Goal: Task Accomplishment & Management: Complete application form

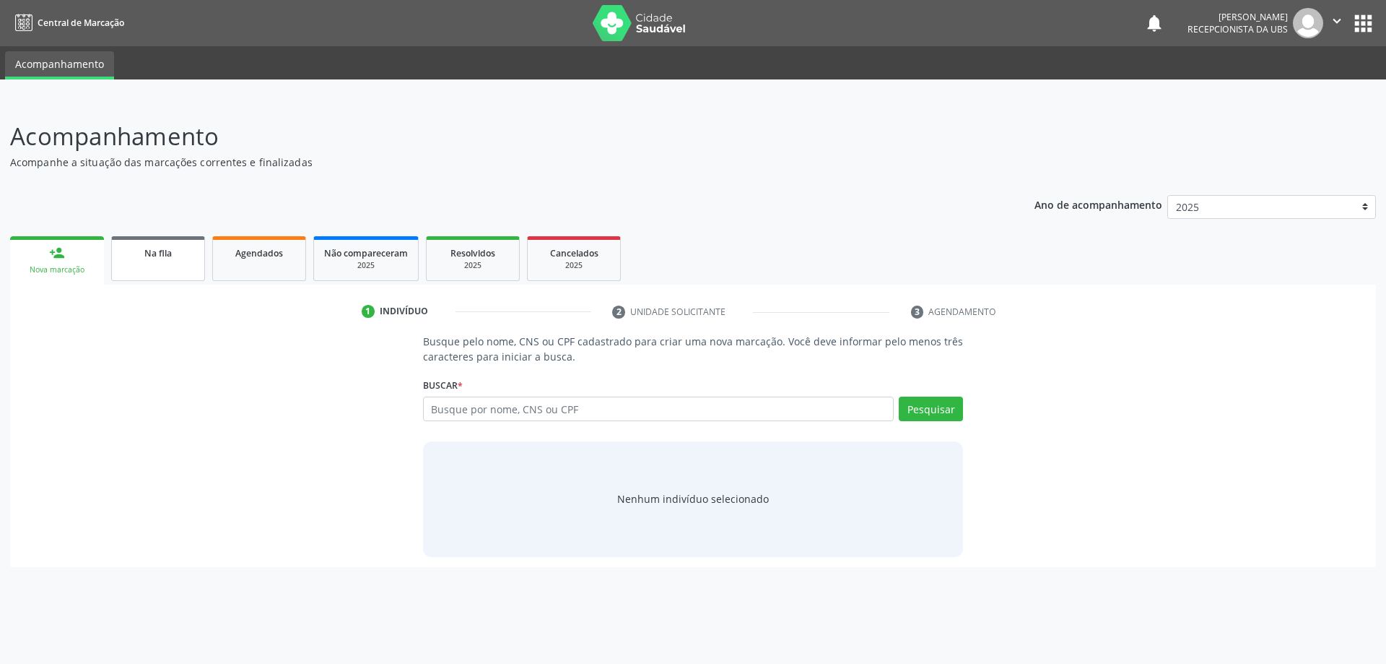
click at [165, 265] on link "Na fila" at bounding box center [158, 258] width 94 height 45
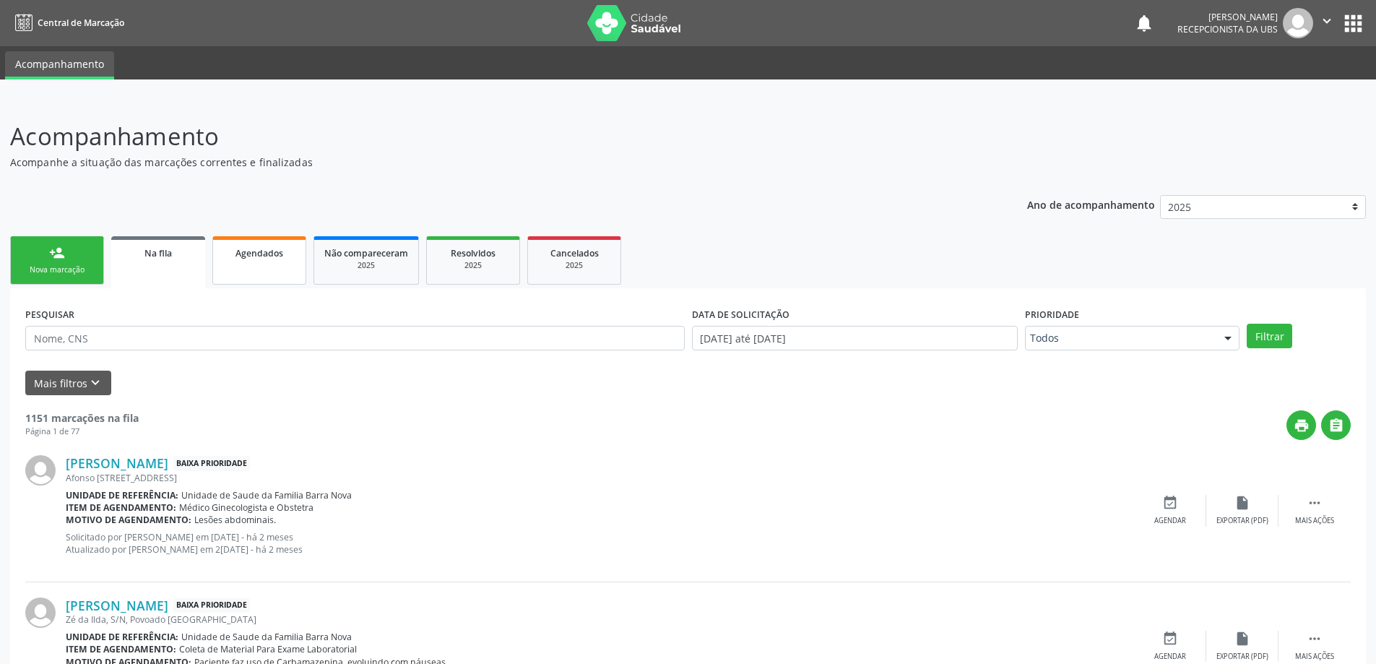
click at [248, 257] on span "Agendados" at bounding box center [259, 253] width 48 height 12
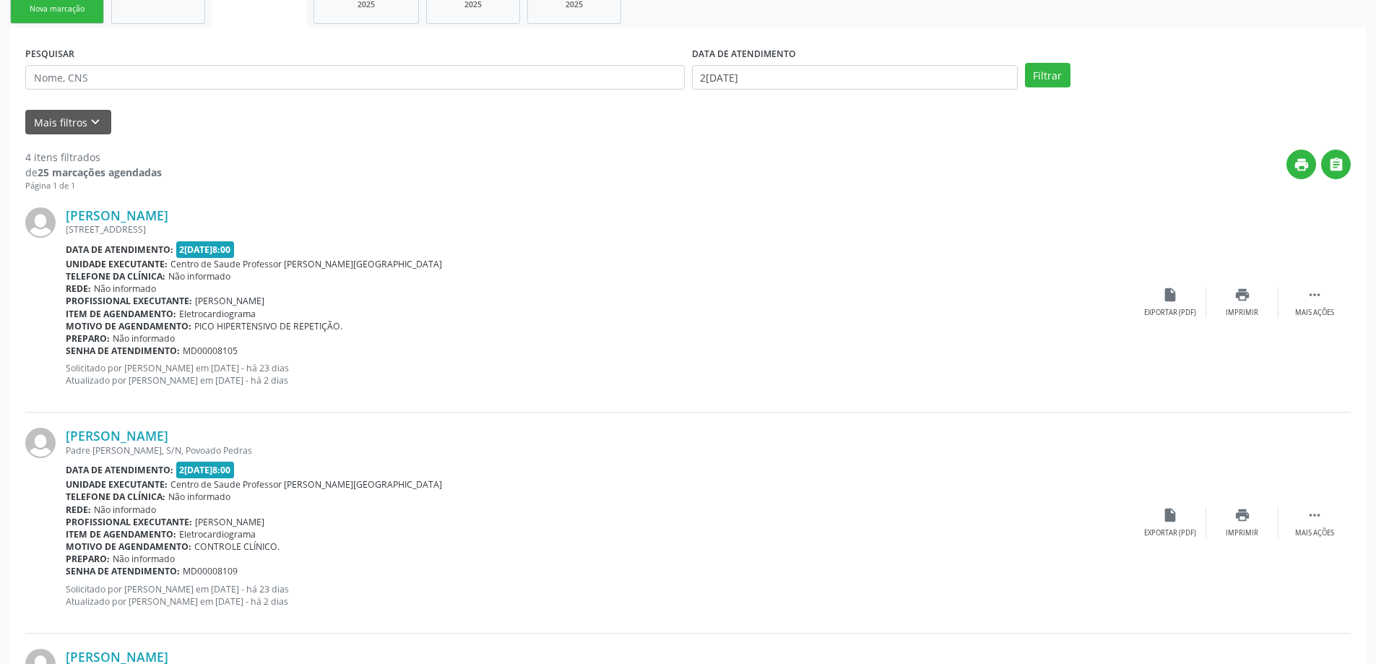
scroll to position [118, 0]
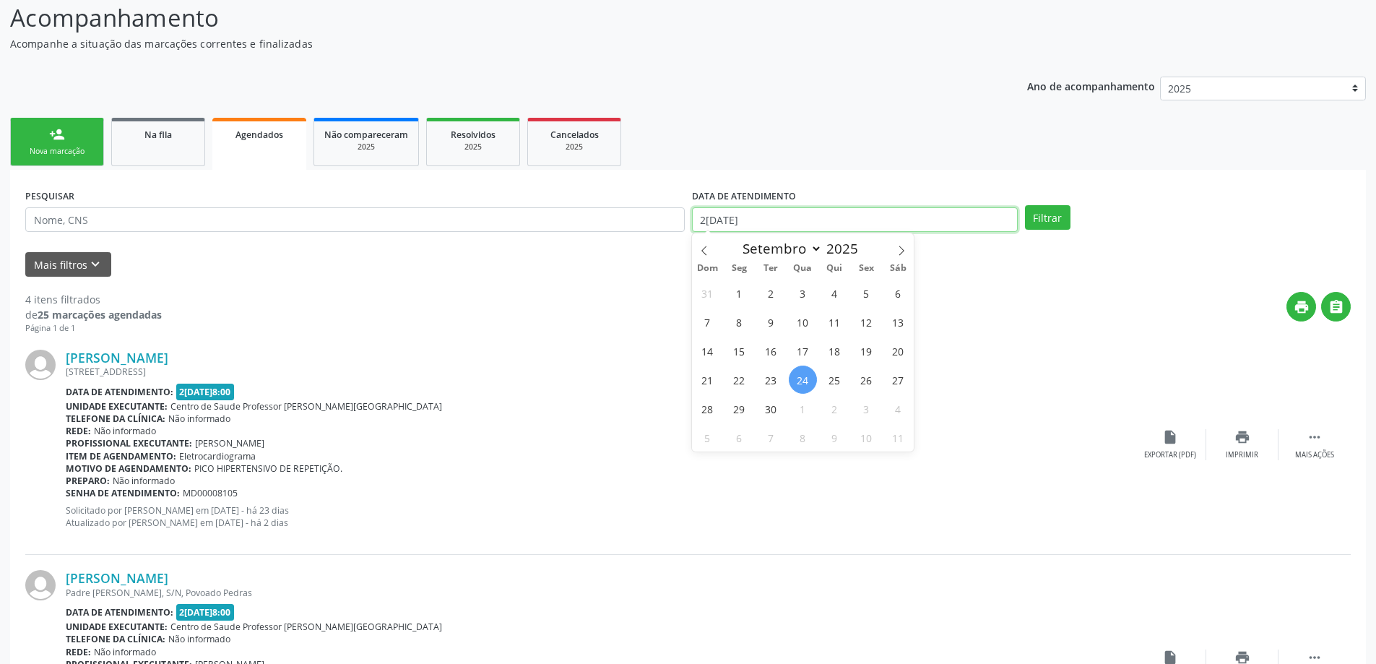
click at [952, 222] on input "2[DATE]" at bounding box center [855, 219] width 326 height 25
click at [734, 293] on span "1" at bounding box center [739, 293] width 28 height 28
type input "[DATE]"
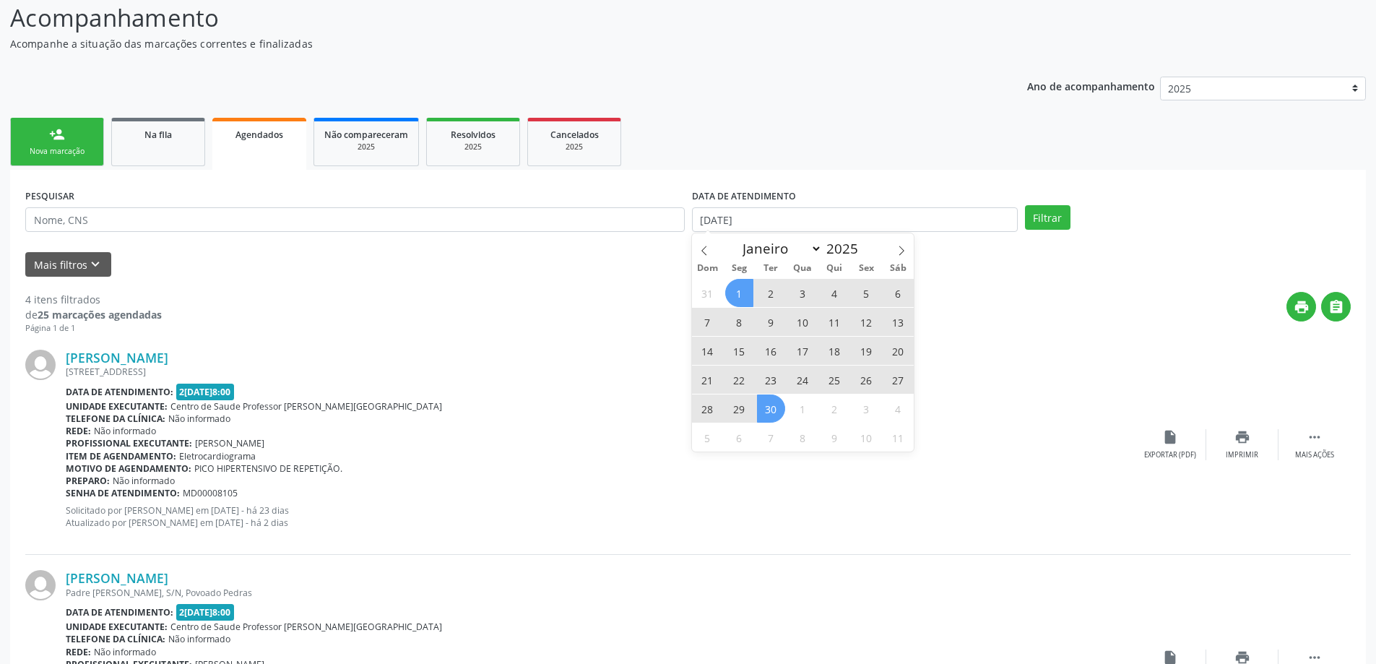
click at [776, 417] on span "30" at bounding box center [771, 408] width 28 height 28
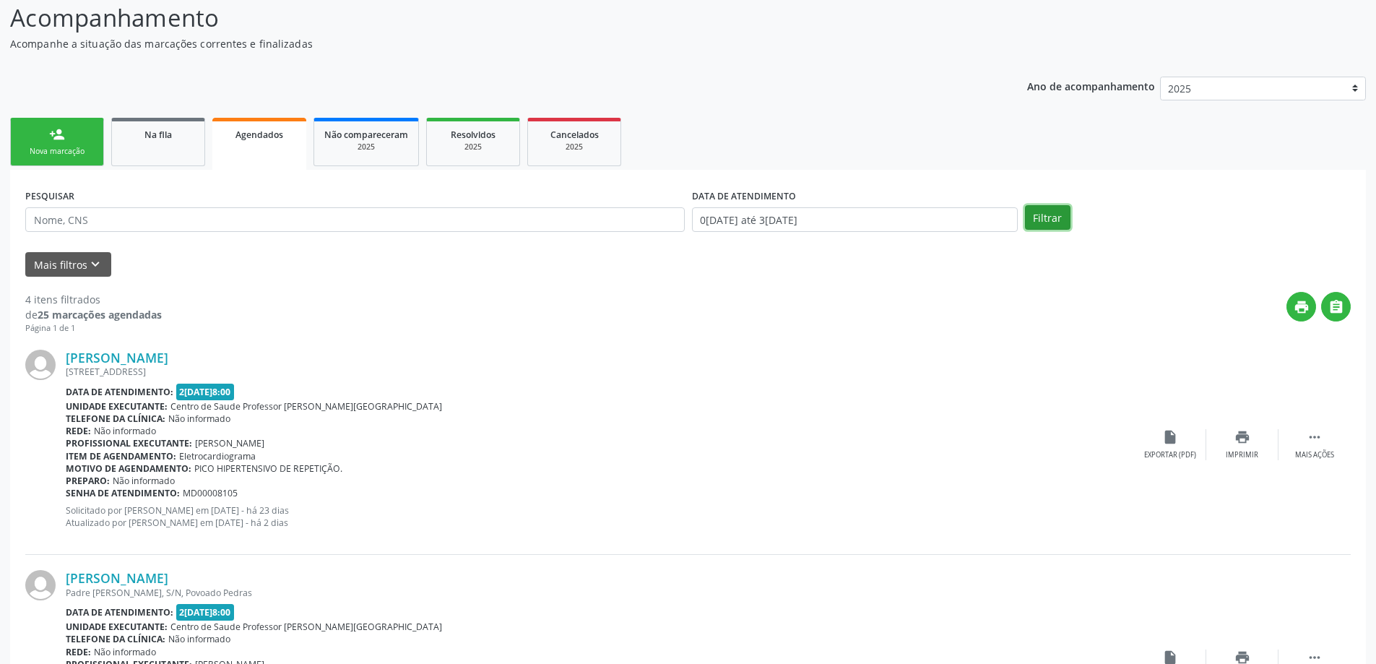
click at [1051, 218] on button "Filtrar" at bounding box center [1047, 217] width 45 height 25
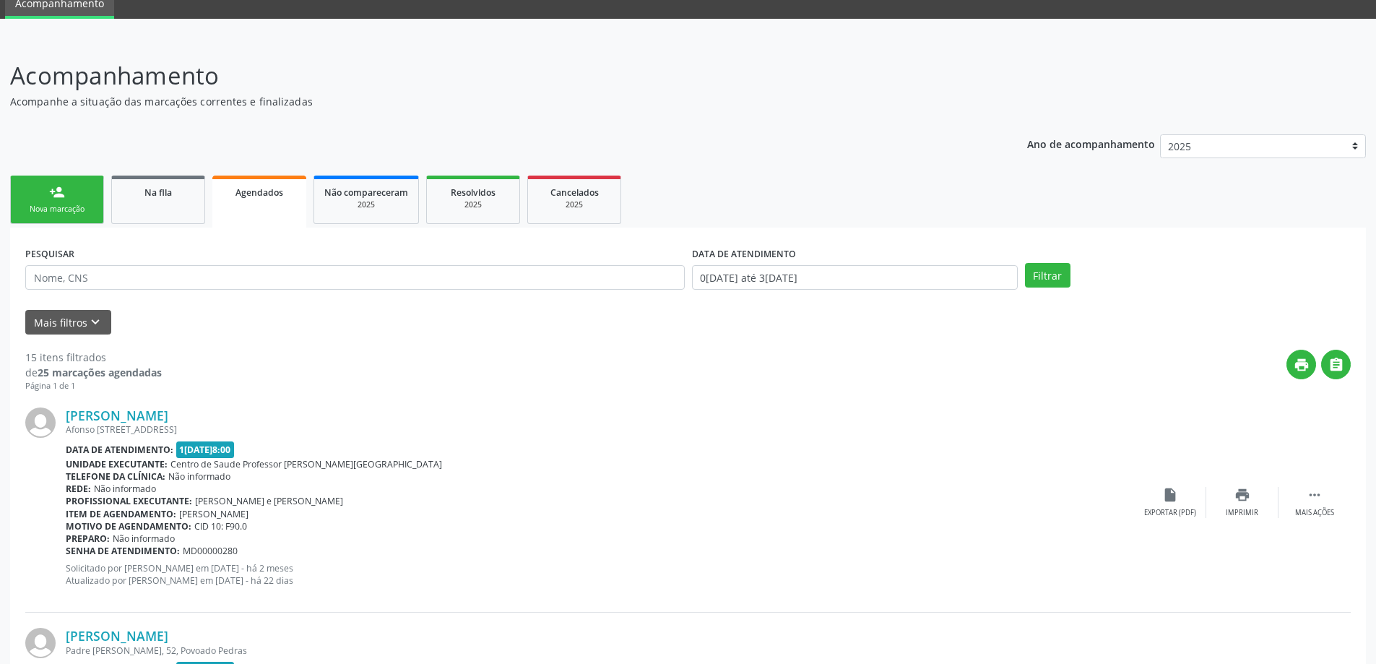
scroll to position [144, 0]
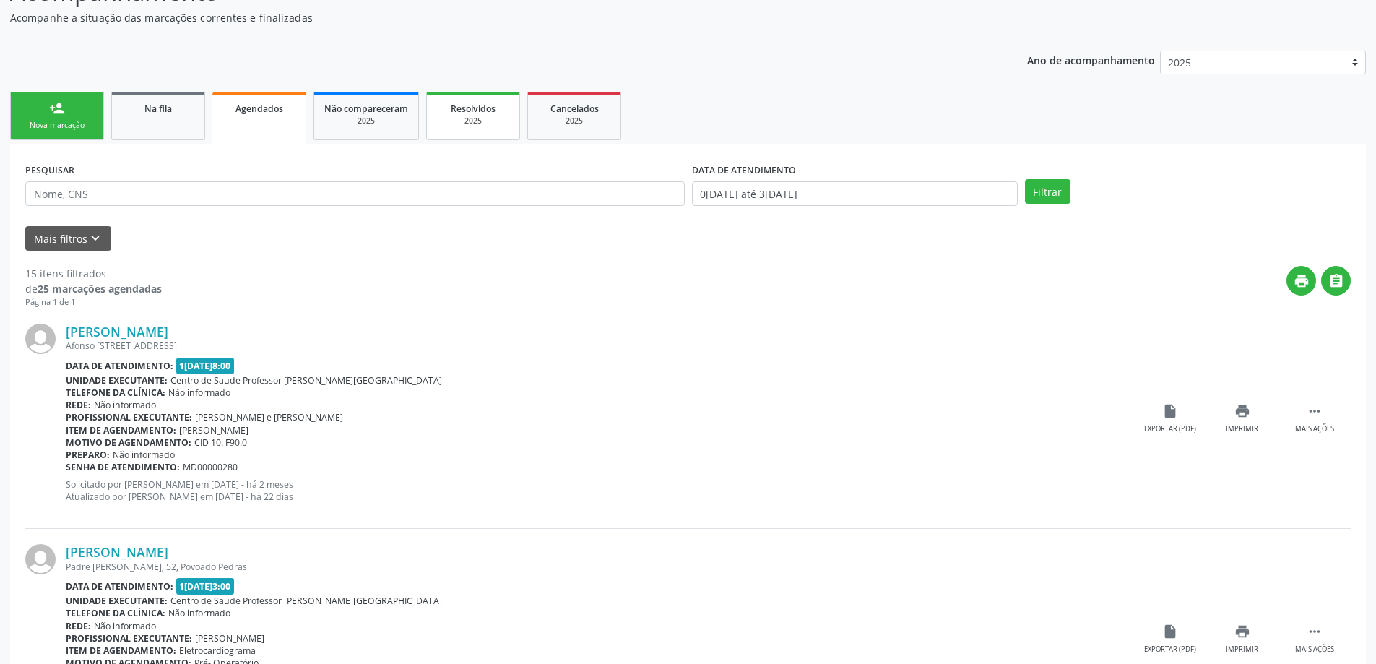
click at [497, 113] on div "Resolvidos" at bounding box center [473, 107] width 72 height 15
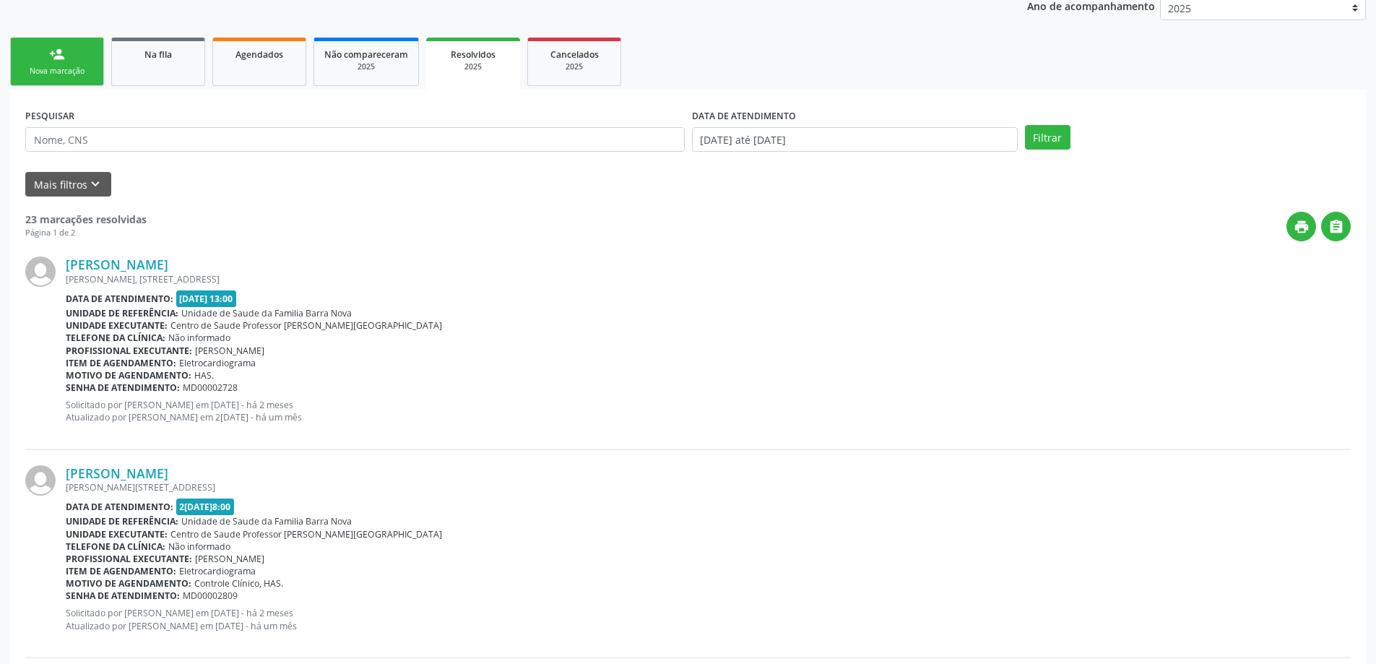
scroll to position [217, 0]
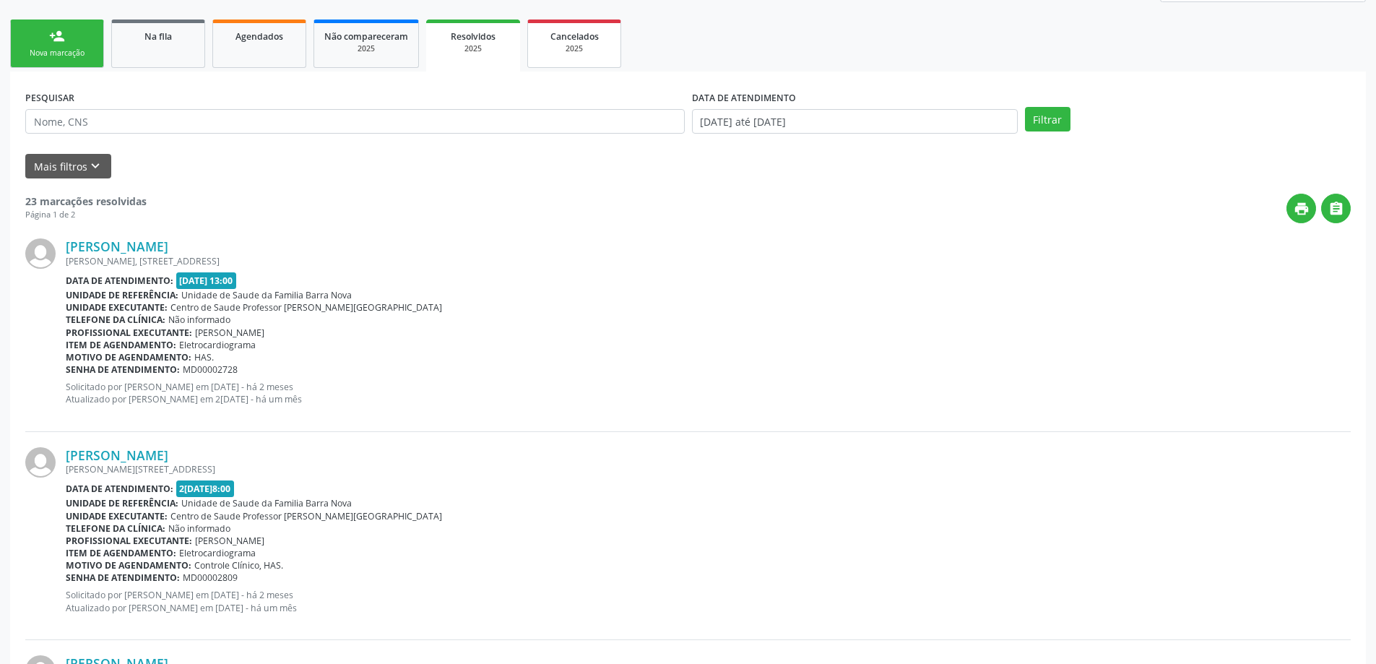
click at [578, 45] on div "2025" at bounding box center [574, 48] width 72 height 11
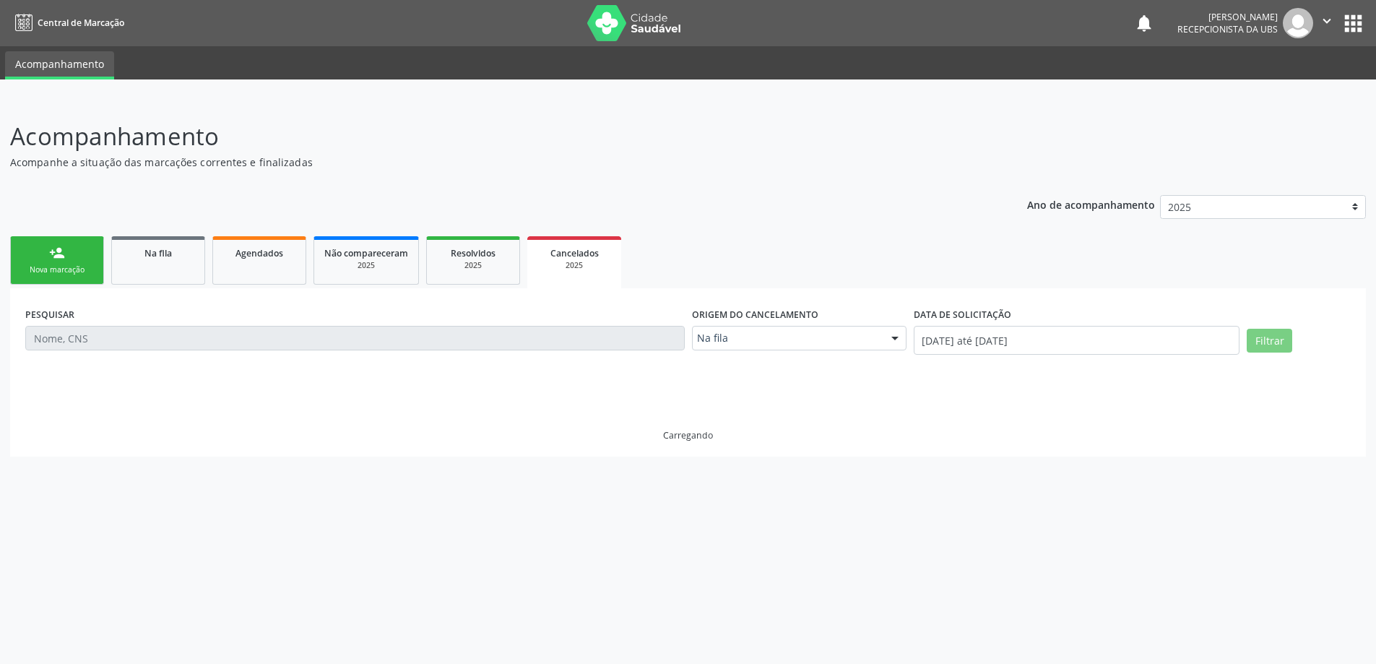
scroll to position [0, 0]
click at [350, 261] on div "2025" at bounding box center [366, 265] width 84 height 11
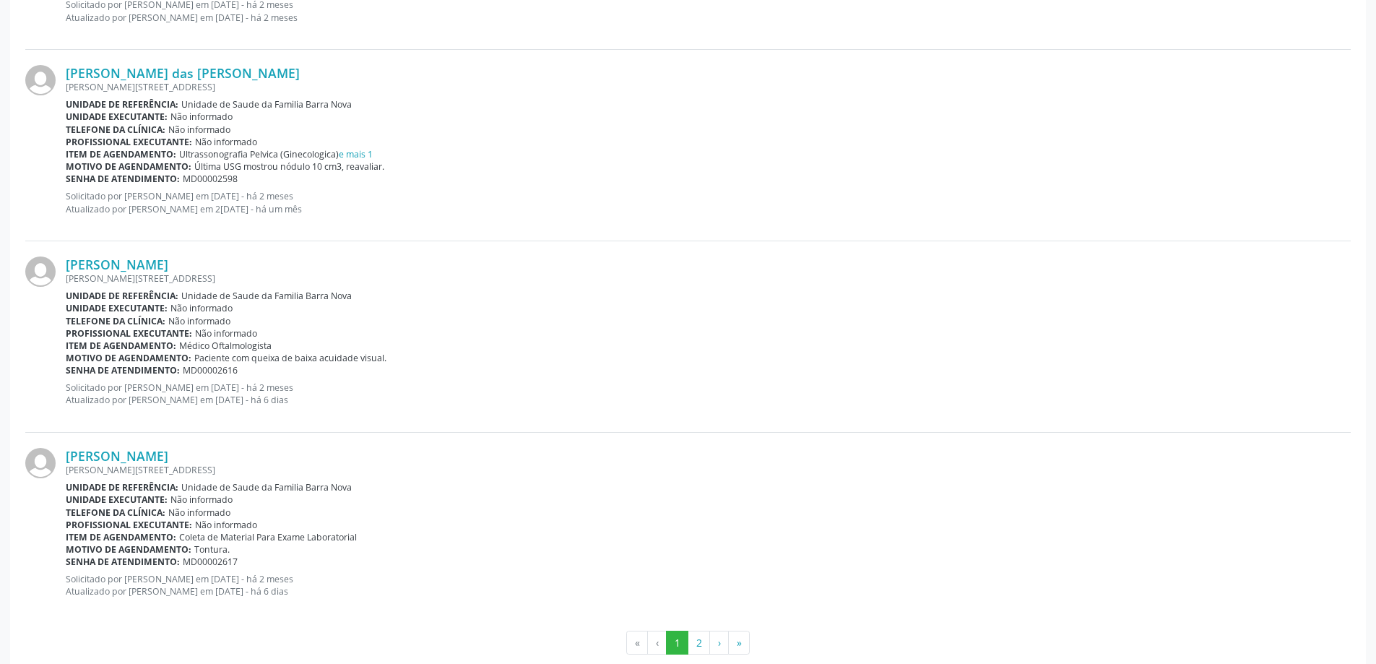
scroll to position [2725, 0]
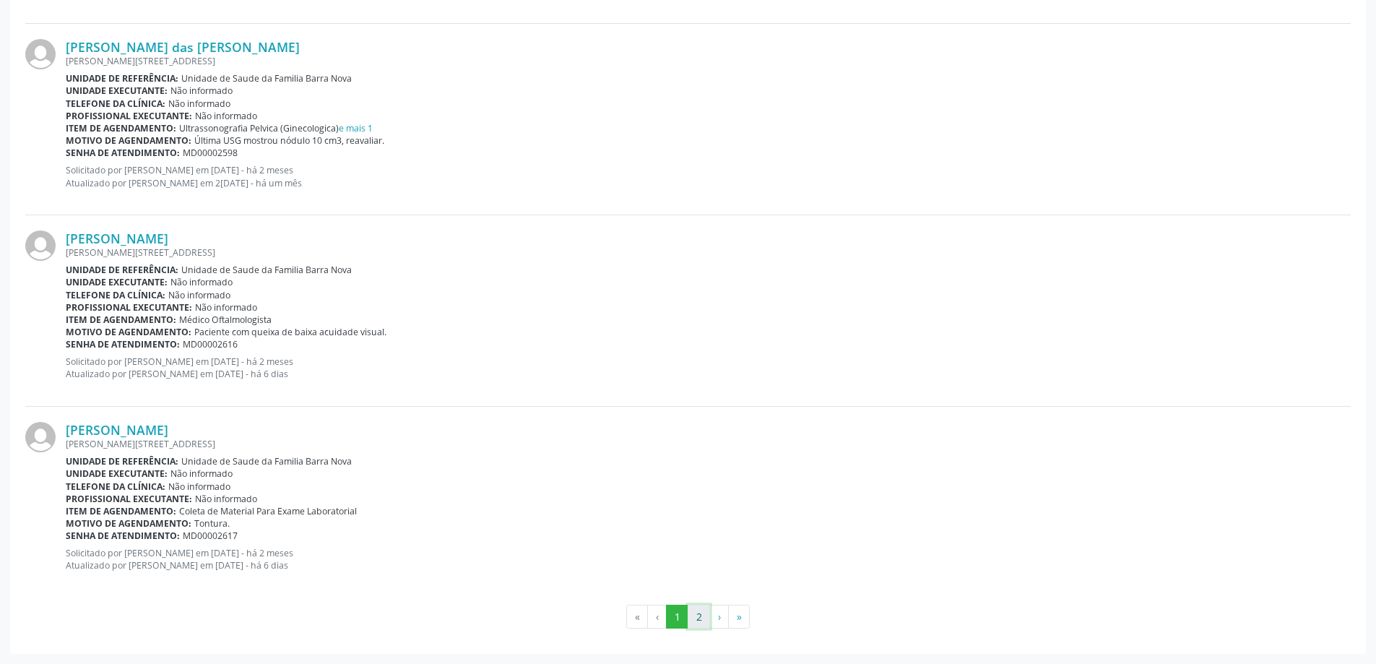
click at [696, 614] on button "2" at bounding box center [698, 616] width 22 height 25
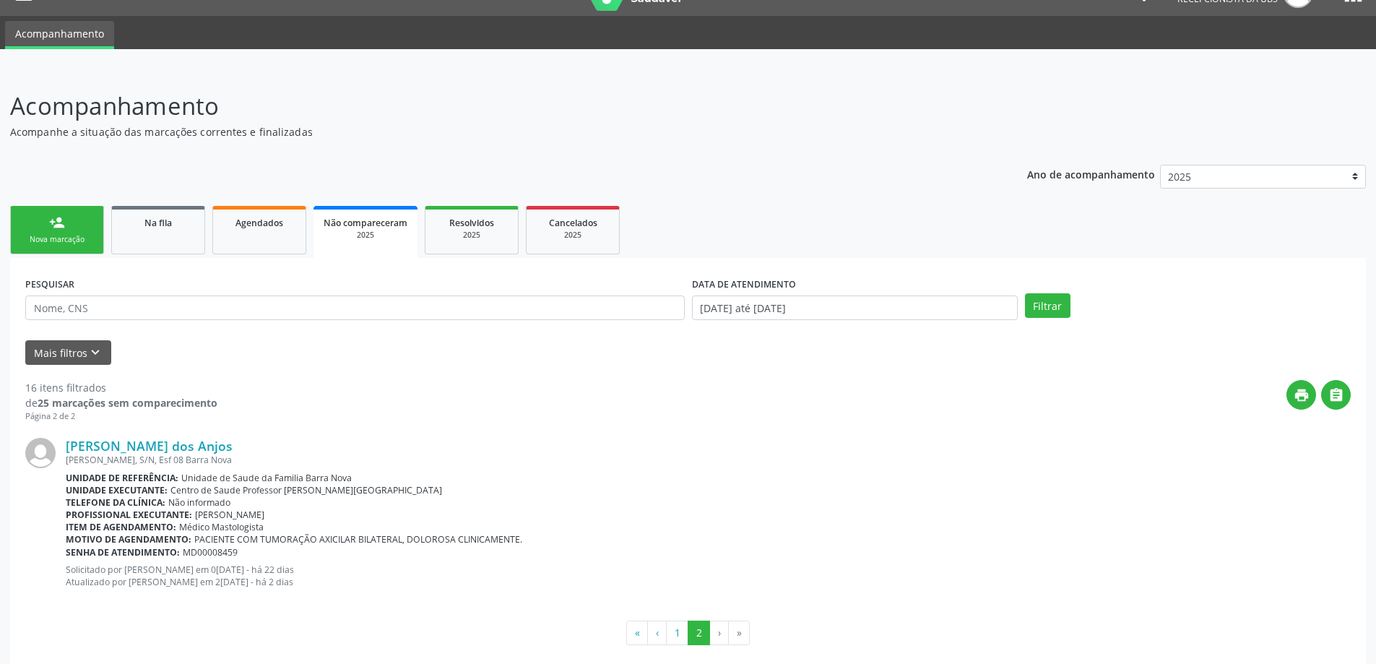
scroll to position [47, 0]
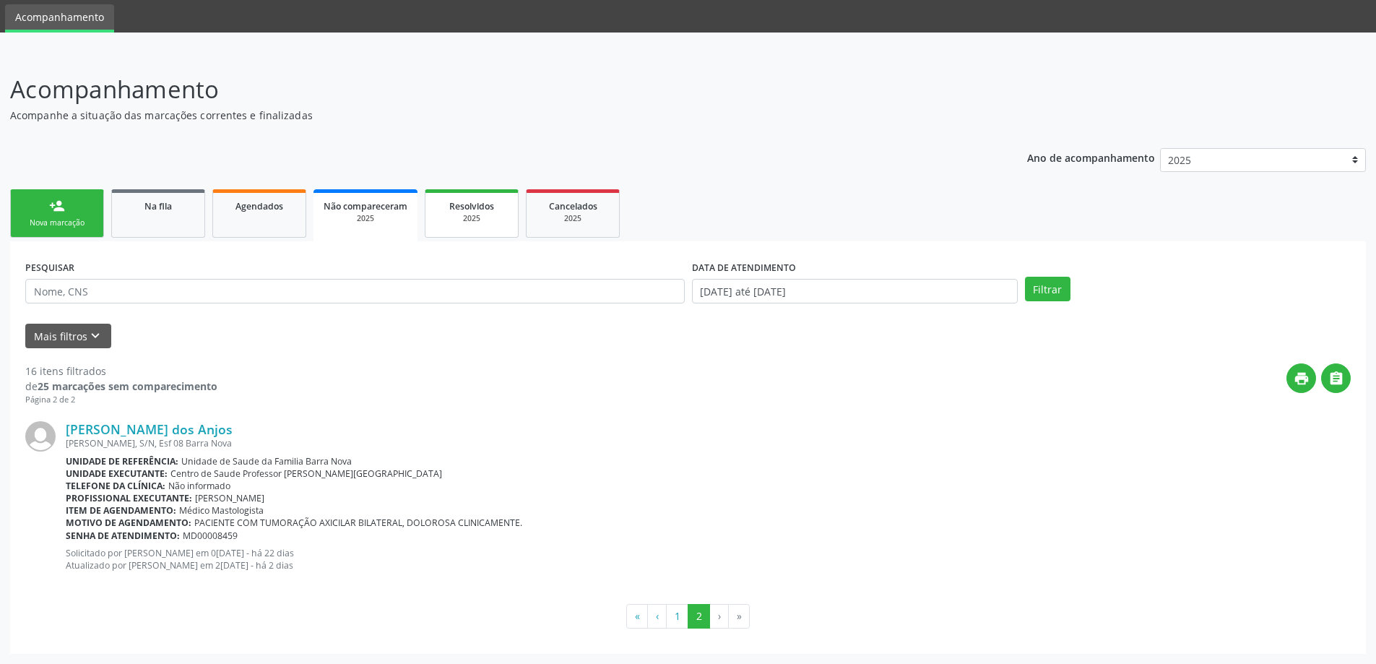
click at [477, 217] on div "2025" at bounding box center [471, 218] width 72 height 11
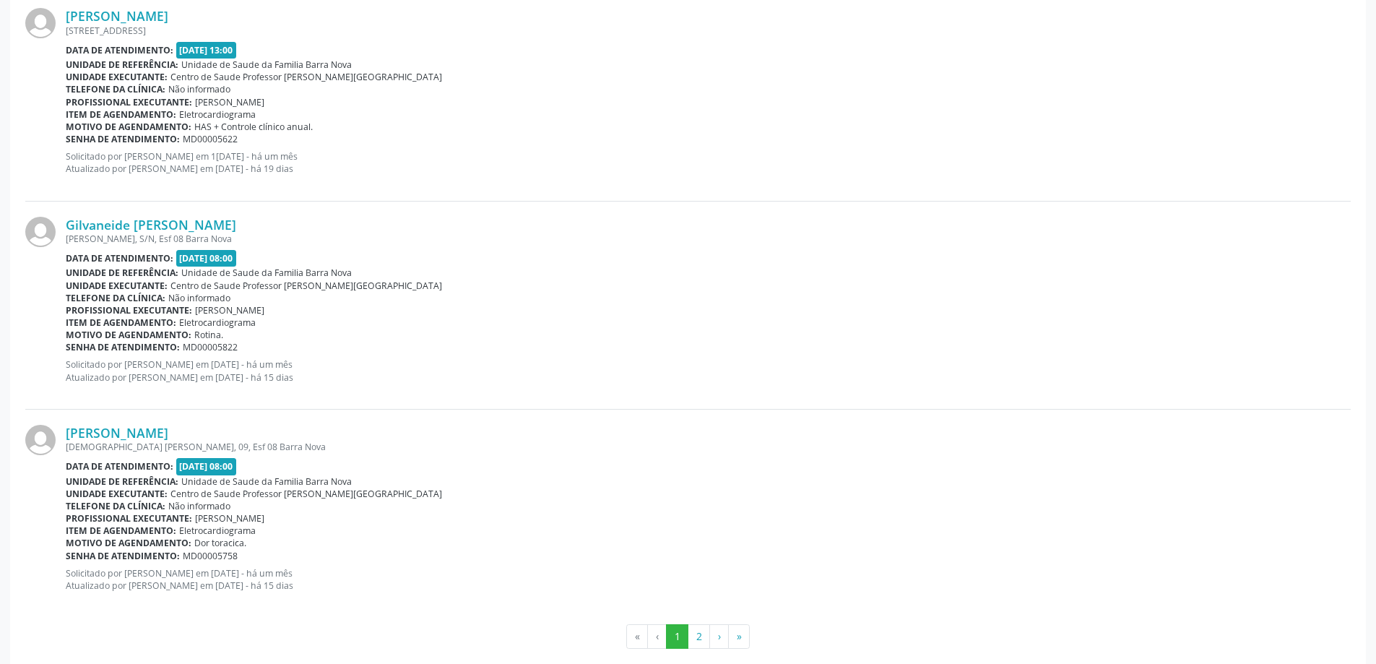
scroll to position [2965, 0]
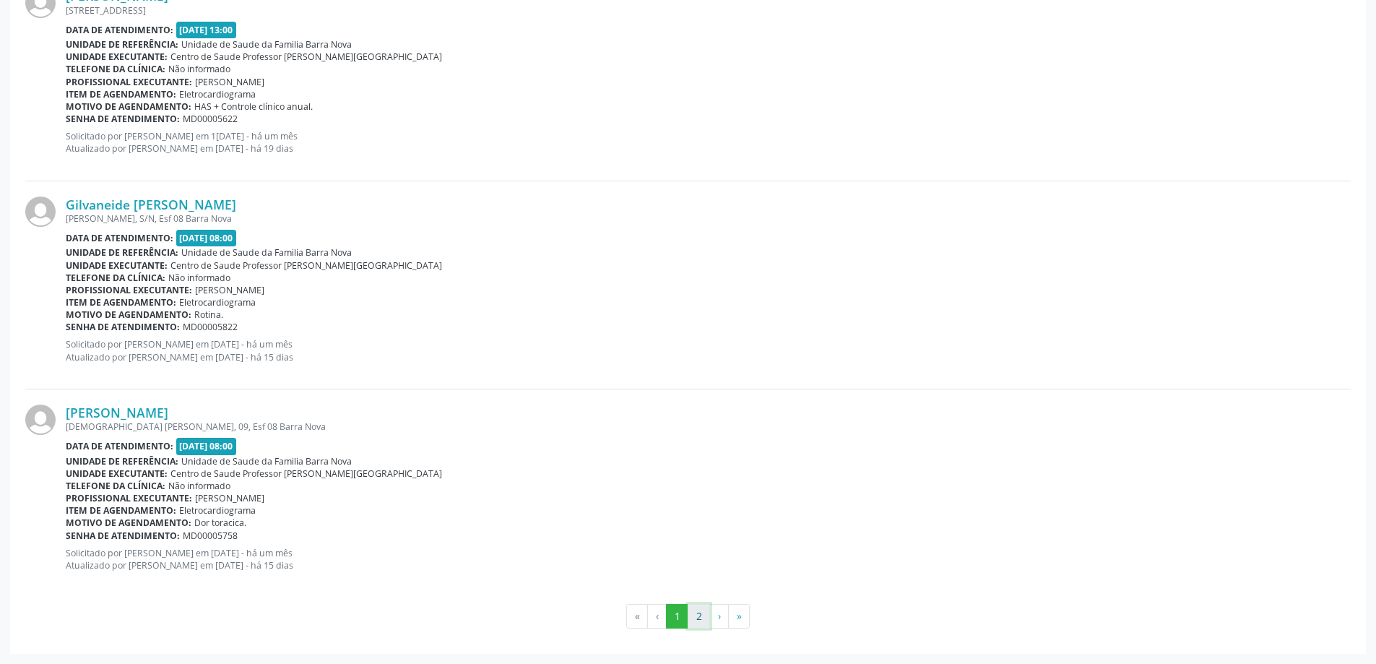
click at [703, 613] on button "2" at bounding box center [698, 616] width 22 height 25
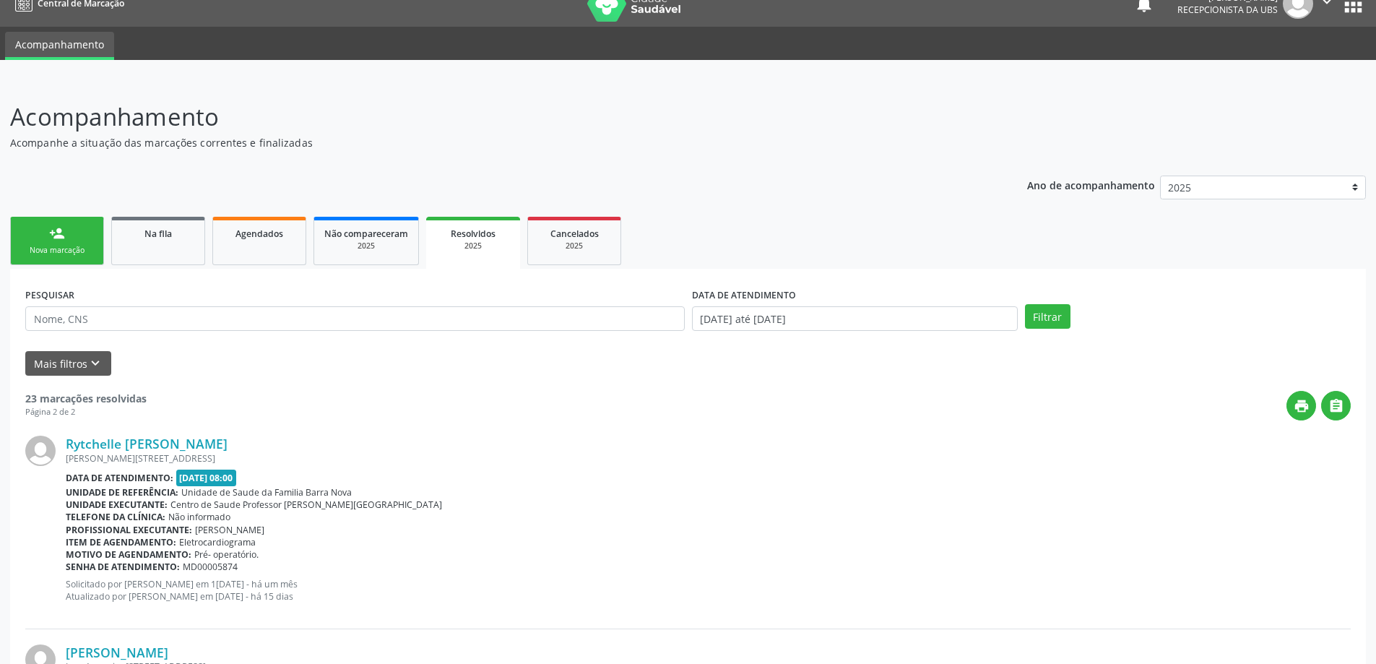
scroll to position [0, 0]
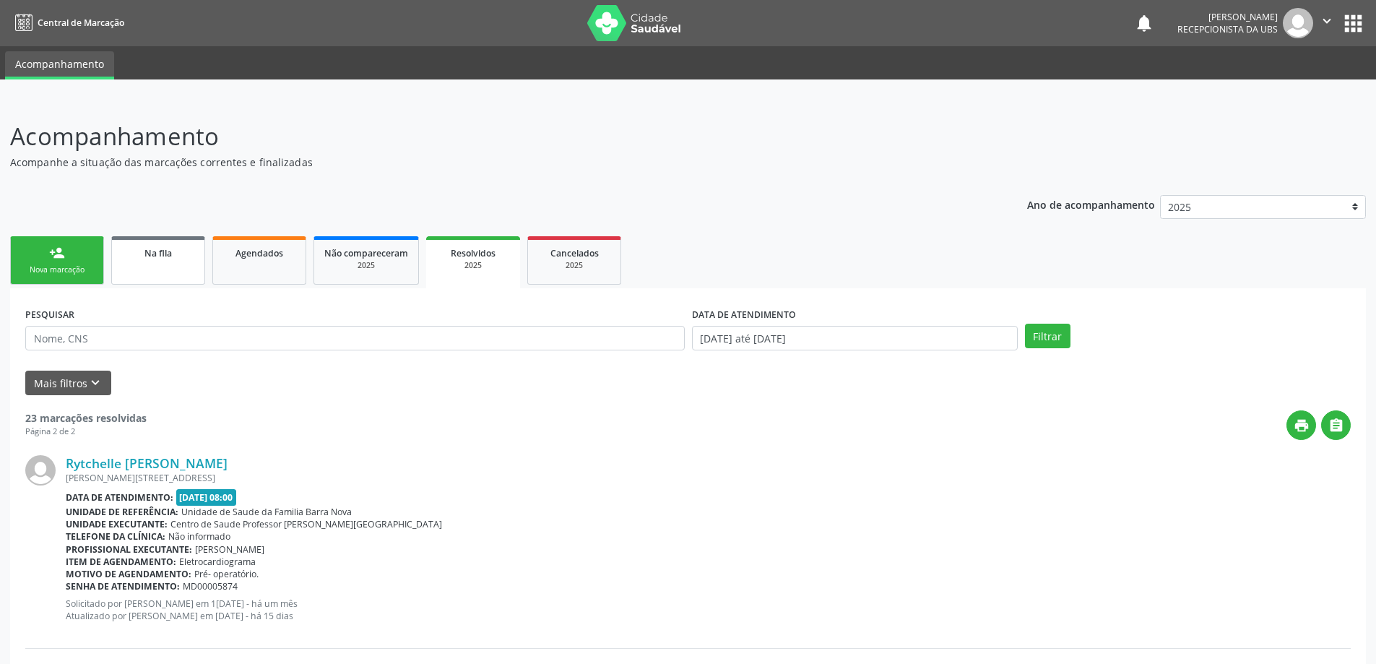
click at [164, 264] on link "Na fila" at bounding box center [158, 260] width 94 height 48
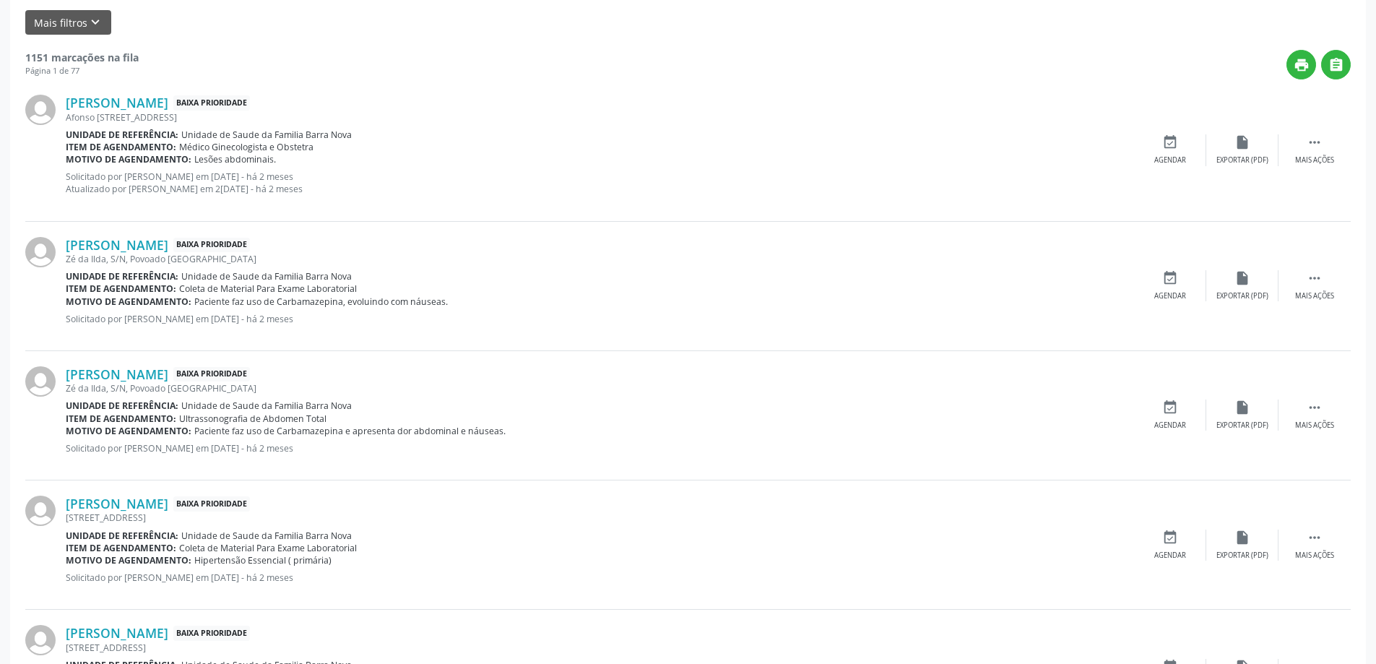
scroll to position [144, 0]
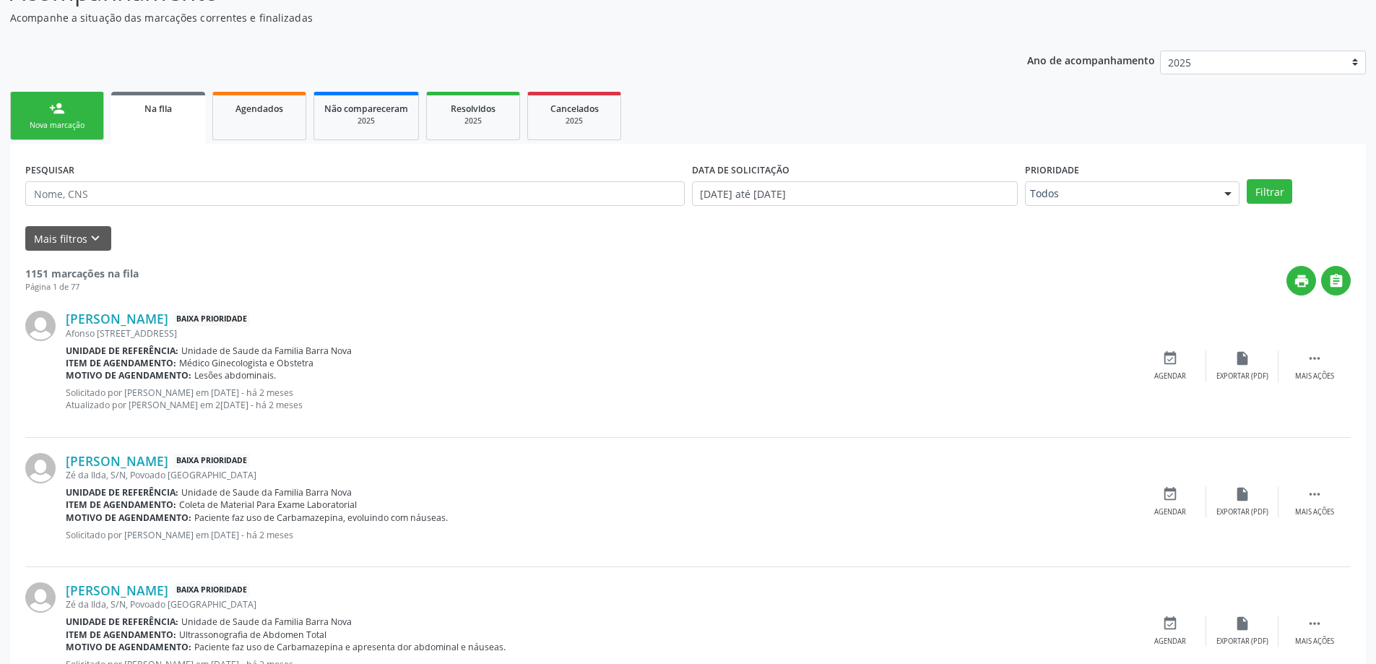
click at [87, 121] on div "Nova marcação" at bounding box center [57, 125] width 72 height 11
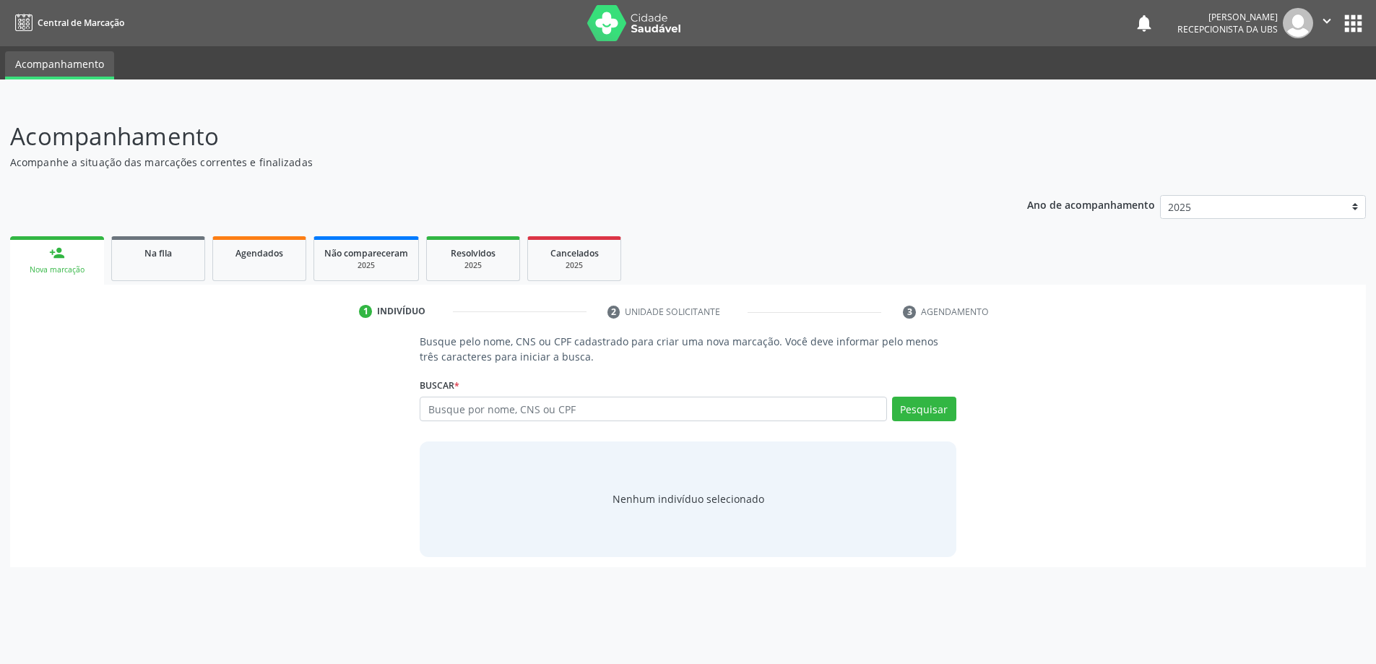
scroll to position [0, 0]
click at [481, 409] on input "text" at bounding box center [659, 408] width 472 height 25
type input "12206803895"
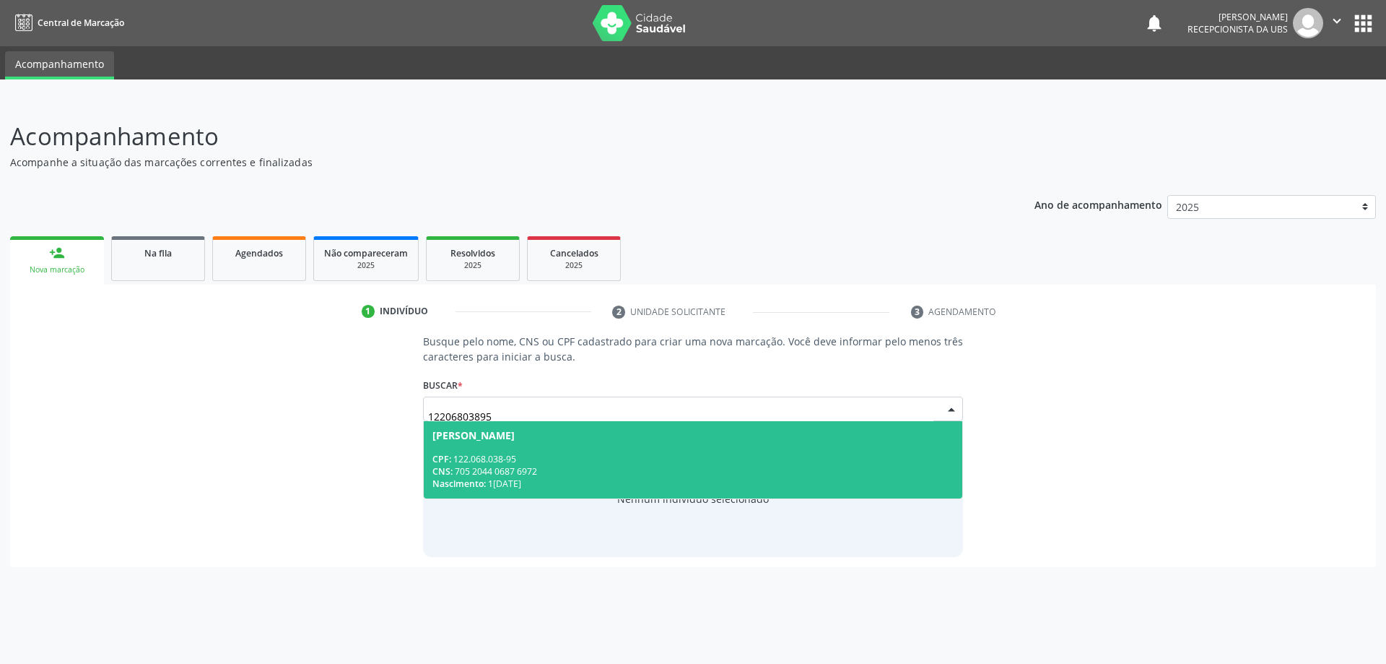
click at [635, 468] on div "CNS: 705 2044 0687 6972" at bounding box center [694, 471] width 522 height 12
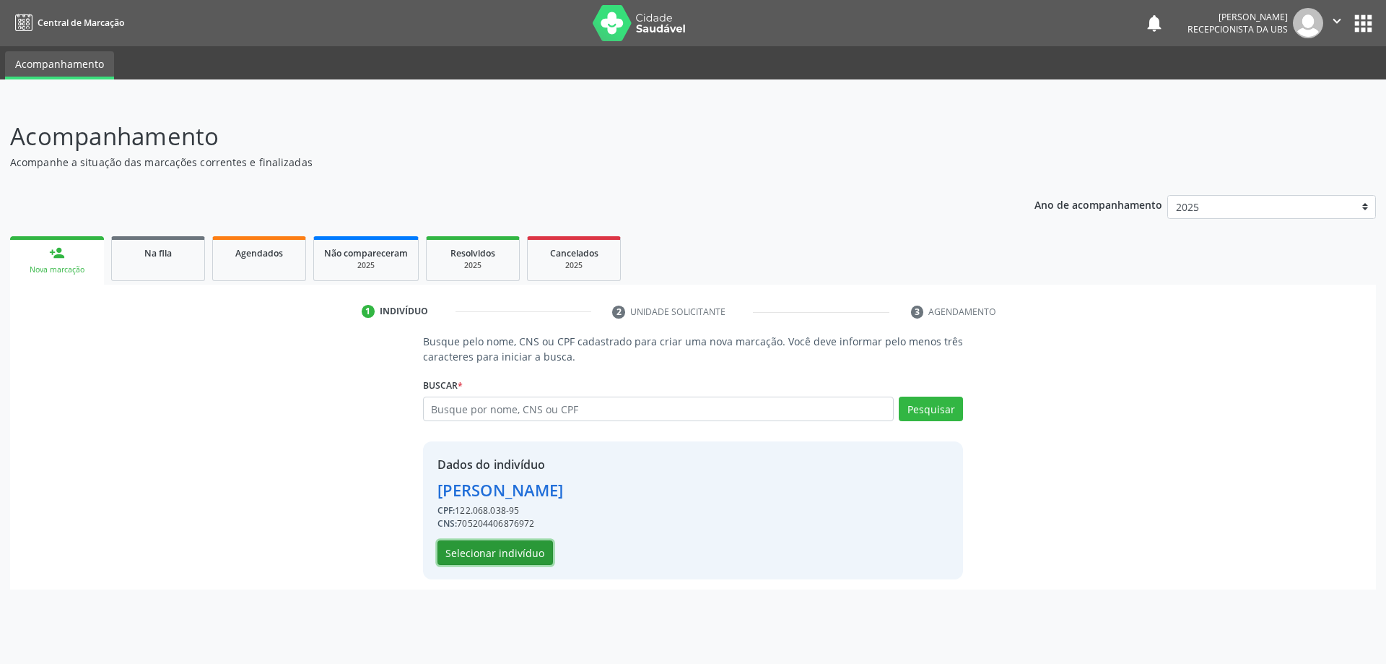
click at [505, 559] on button "Selecionar indivíduo" at bounding box center [496, 552] width 116 height 25
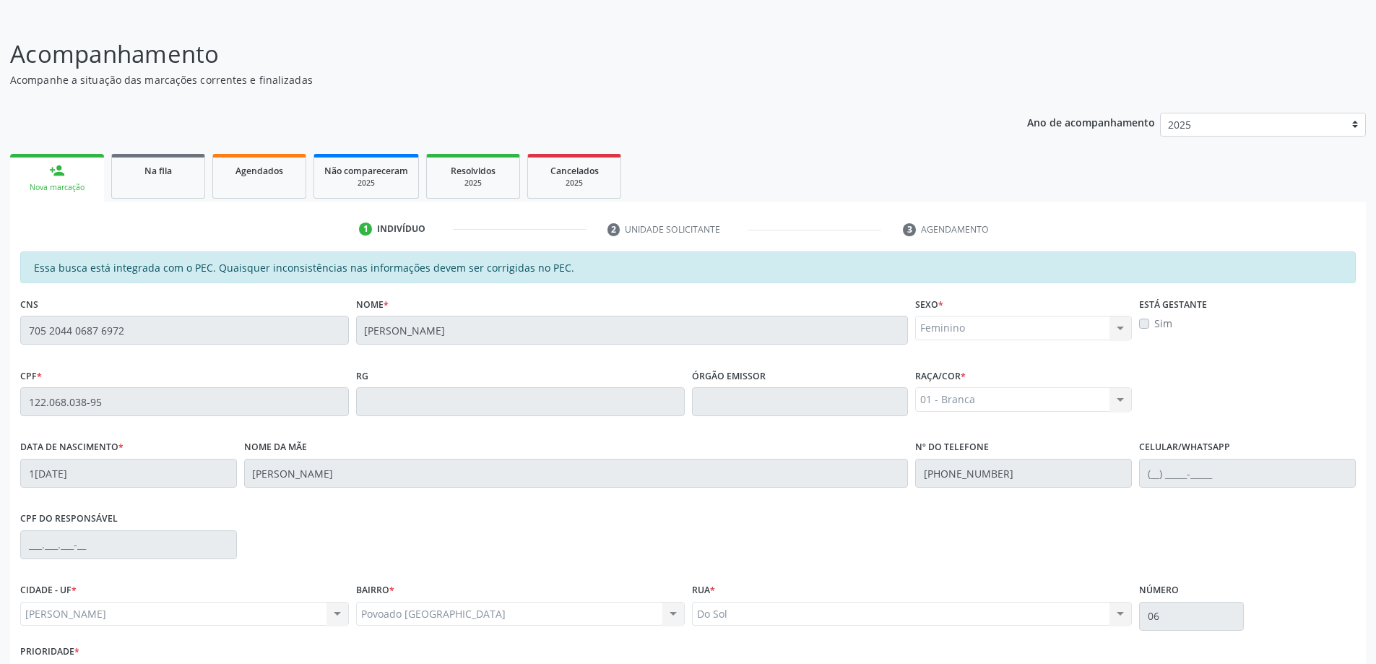
scroll to position [181, 0]
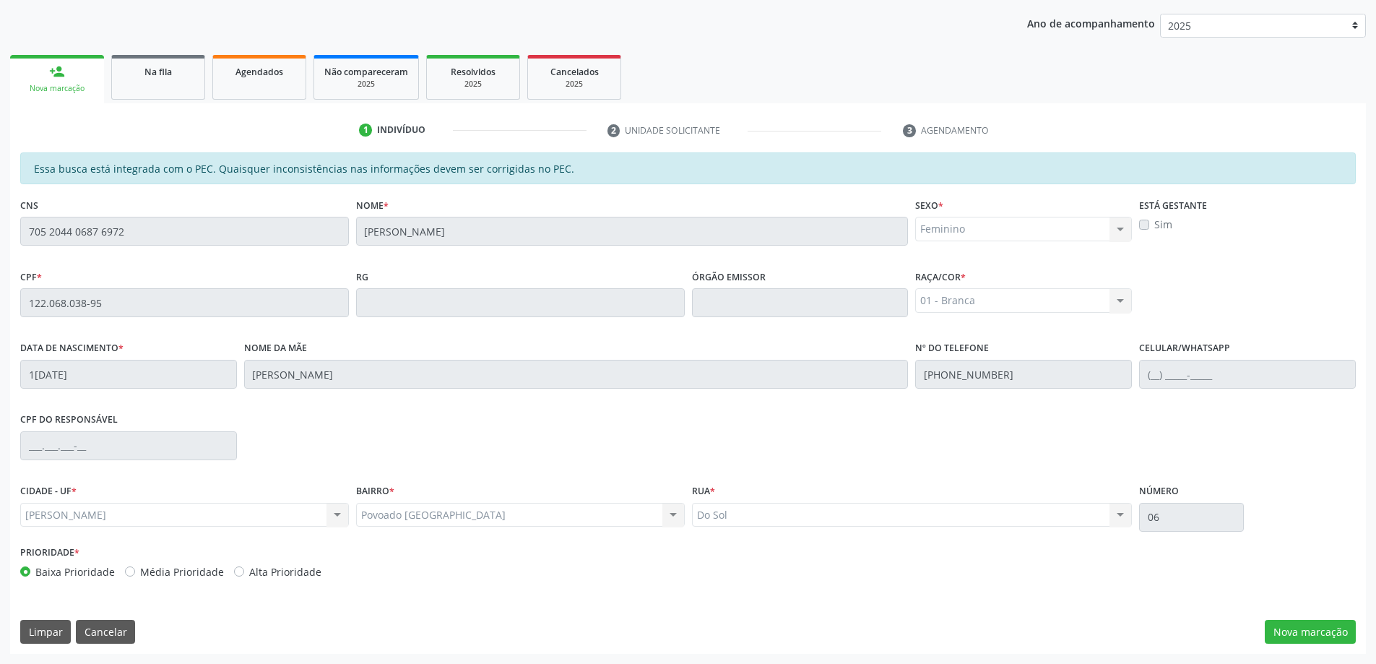
click at [1307, 646] on div "Essa busca está integrada com o PEC. Quaisquer inconsistências nas informações …" at bounding box center [687, 402] width 1355 height 501
click at [1310, 641] on button "Nova marcação" at bounding box center [1309, 632] width 91 height 25
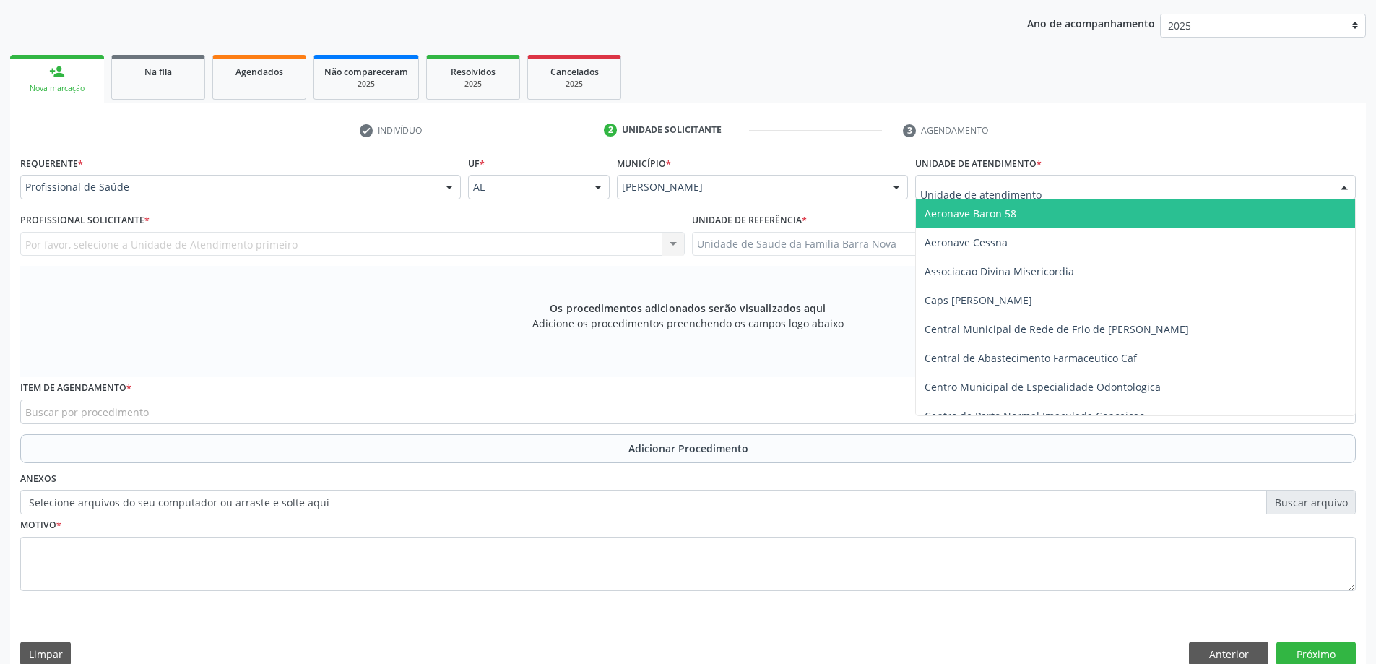
click at [1055, 191] on div at bounding box center [1135, 187] width 441 height 25
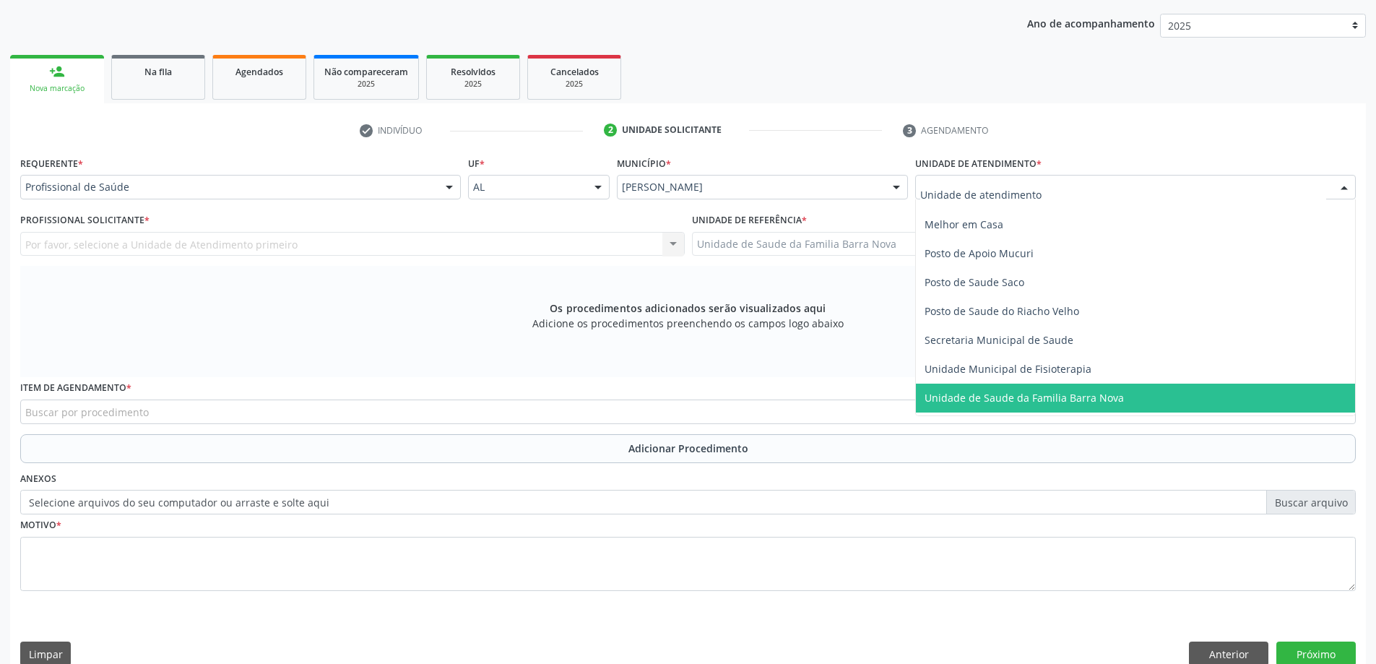
scroll to position [722, 0]
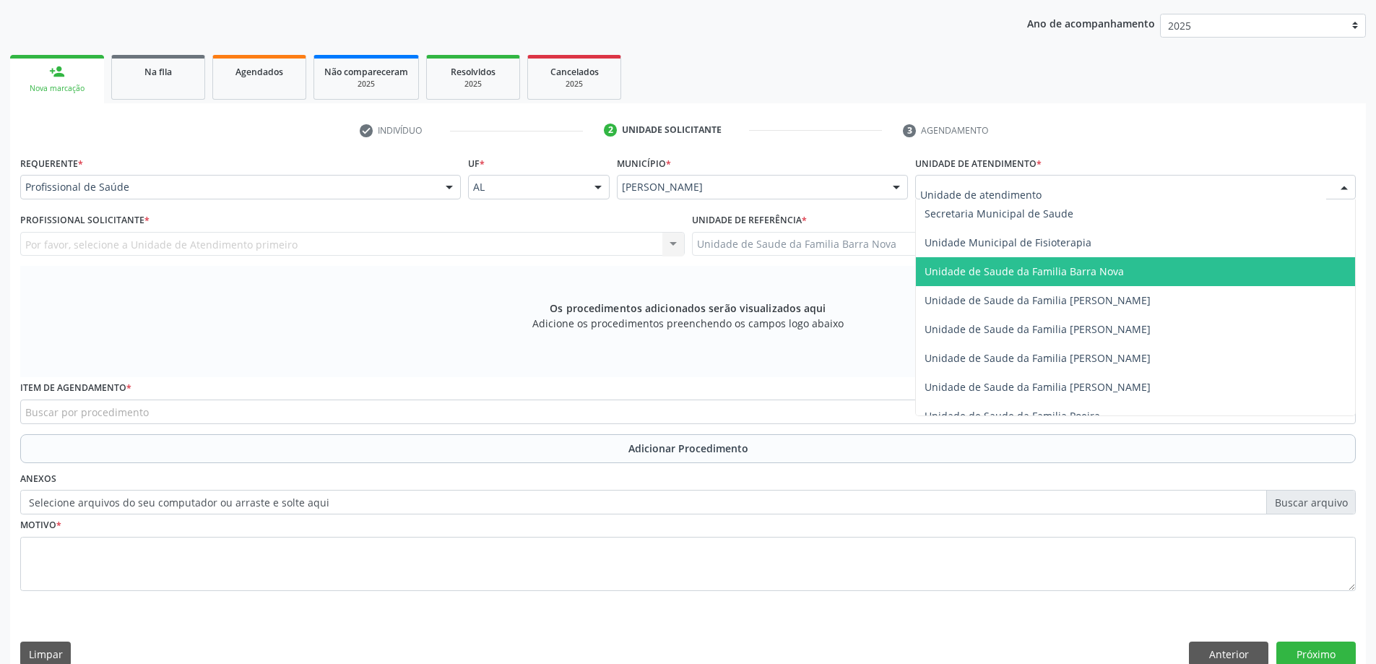
click at [1071, 273] on span "Unidade de Saude da Familia Barra Nova" at bounding box center [1023, 271] width 199 height 14
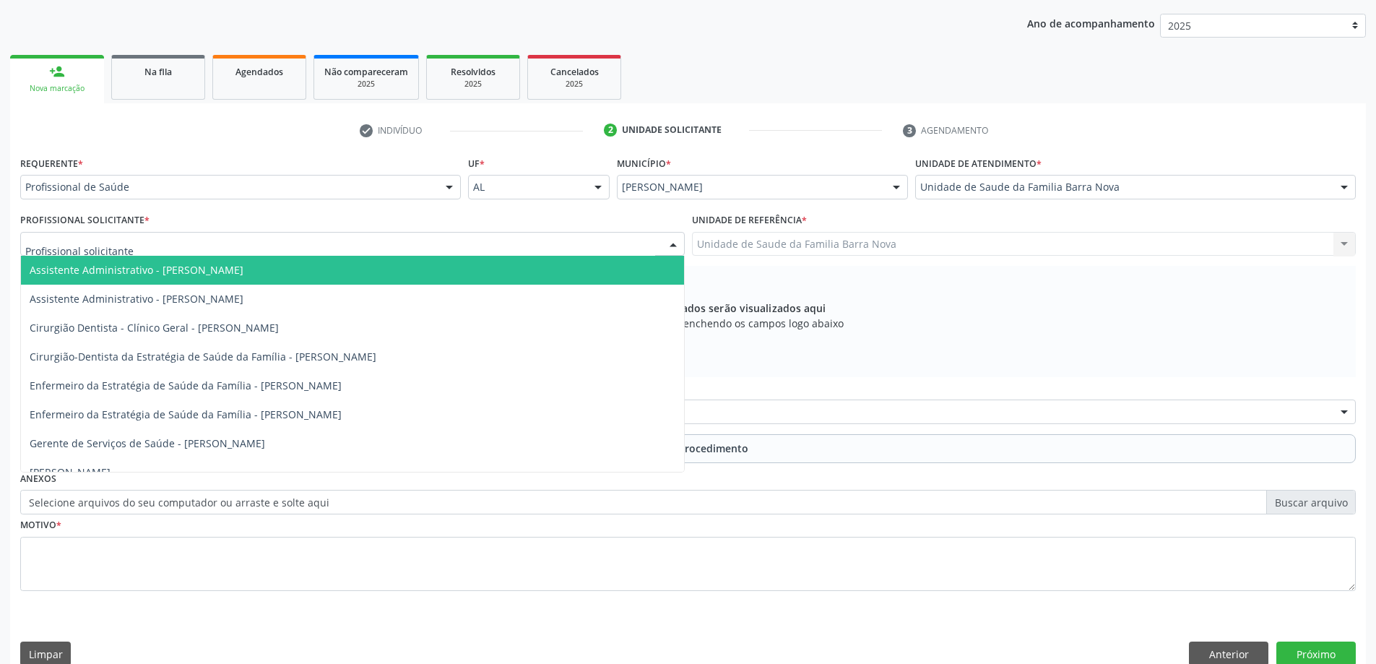
click at [249, 243] on div at bounding box center [352, 244] width 664 height 25
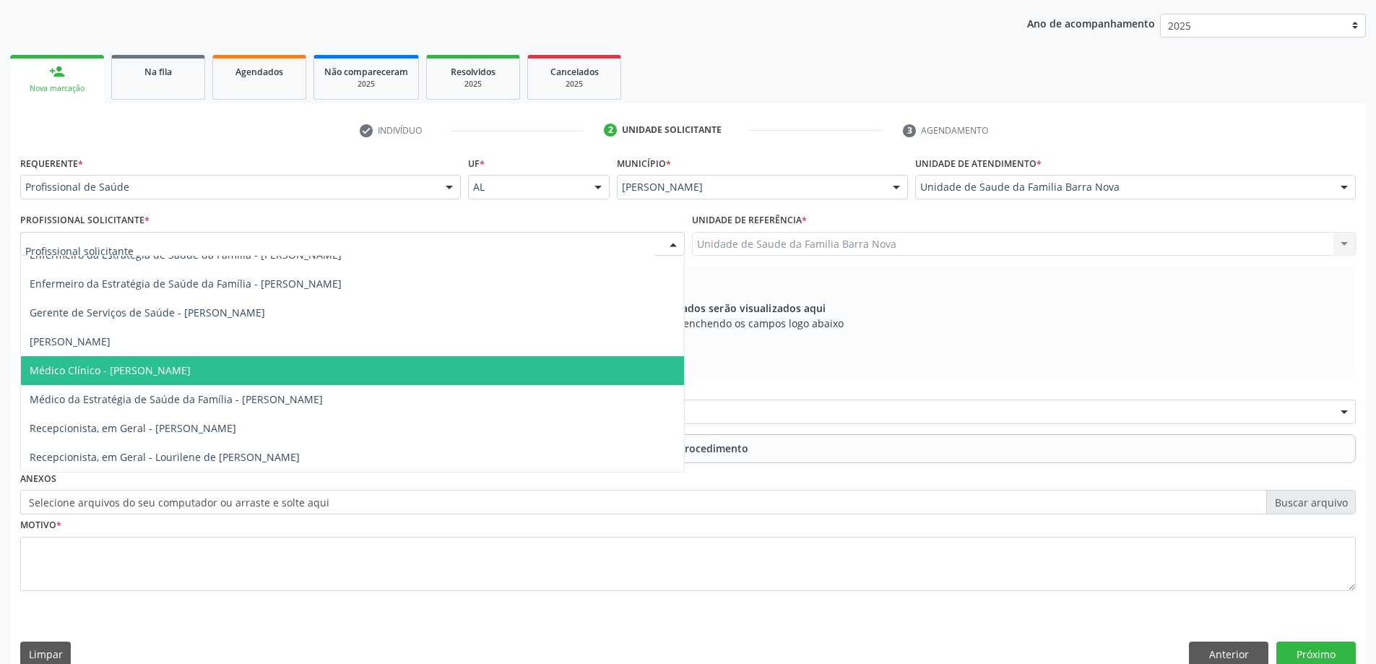
scroll to position [58, 0]
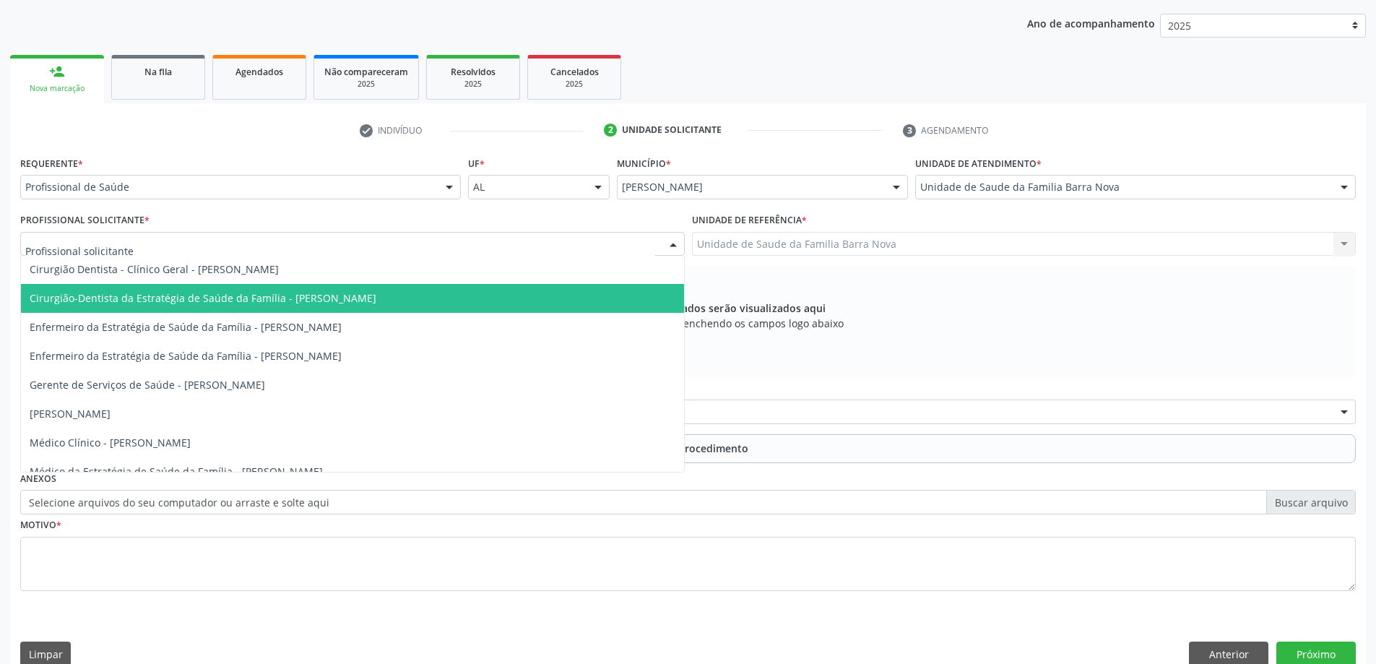
click at [321, 303] on span "Cirurgião-Dentista da Estratégia de Saúde da Família - [PERSON_NAME]" at bounding box center [203, 298] width 347 height 14
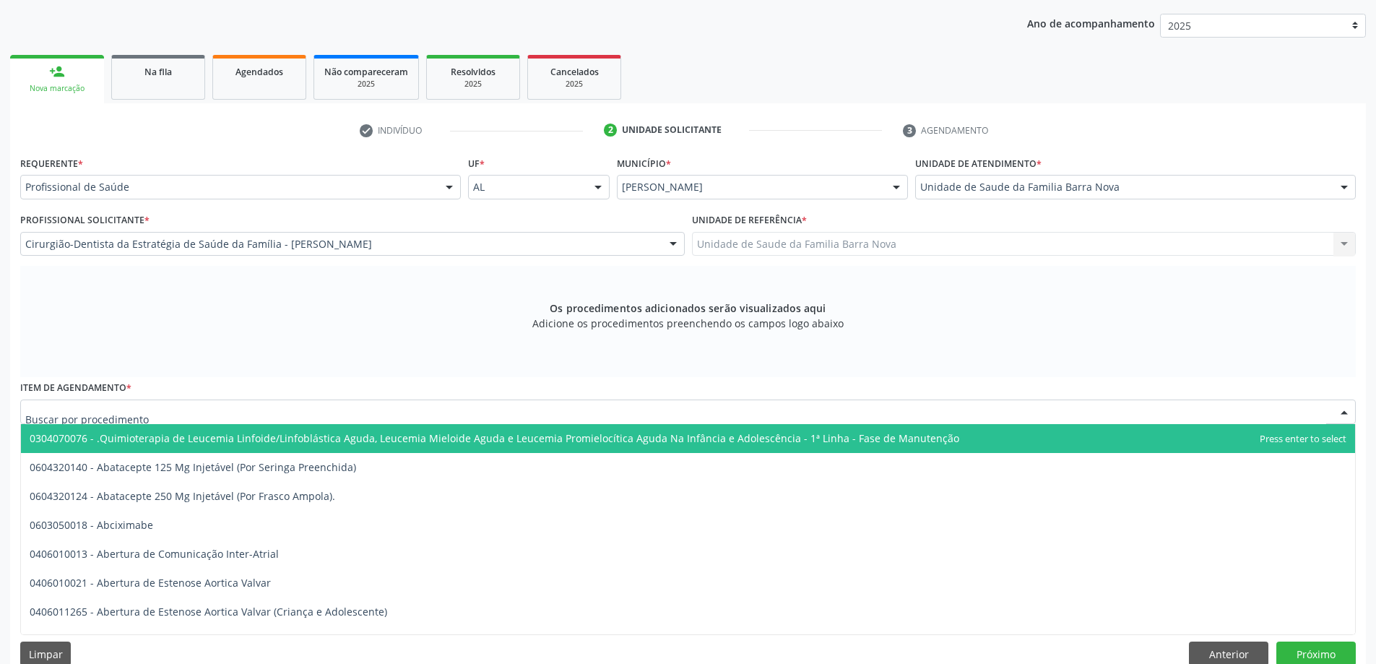
click at [612, 417] on div at bounding box center [687, 411] width 1335 height 25
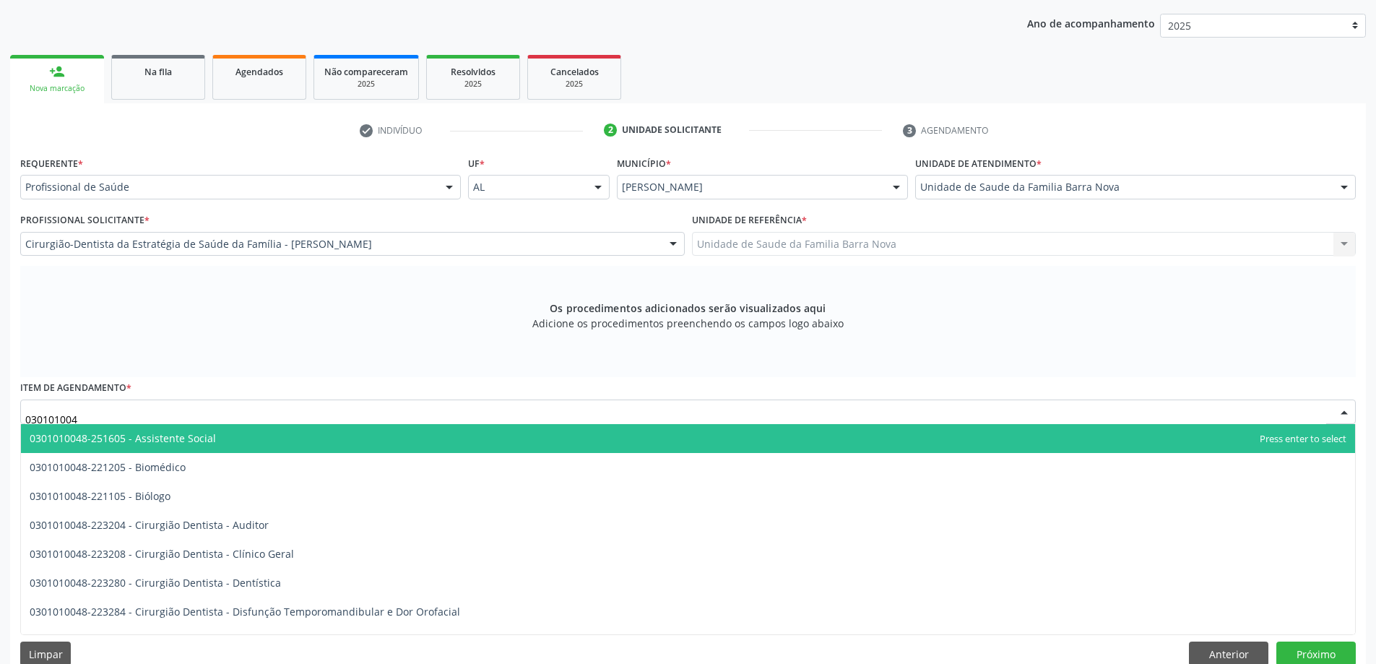
type input "0301010048"
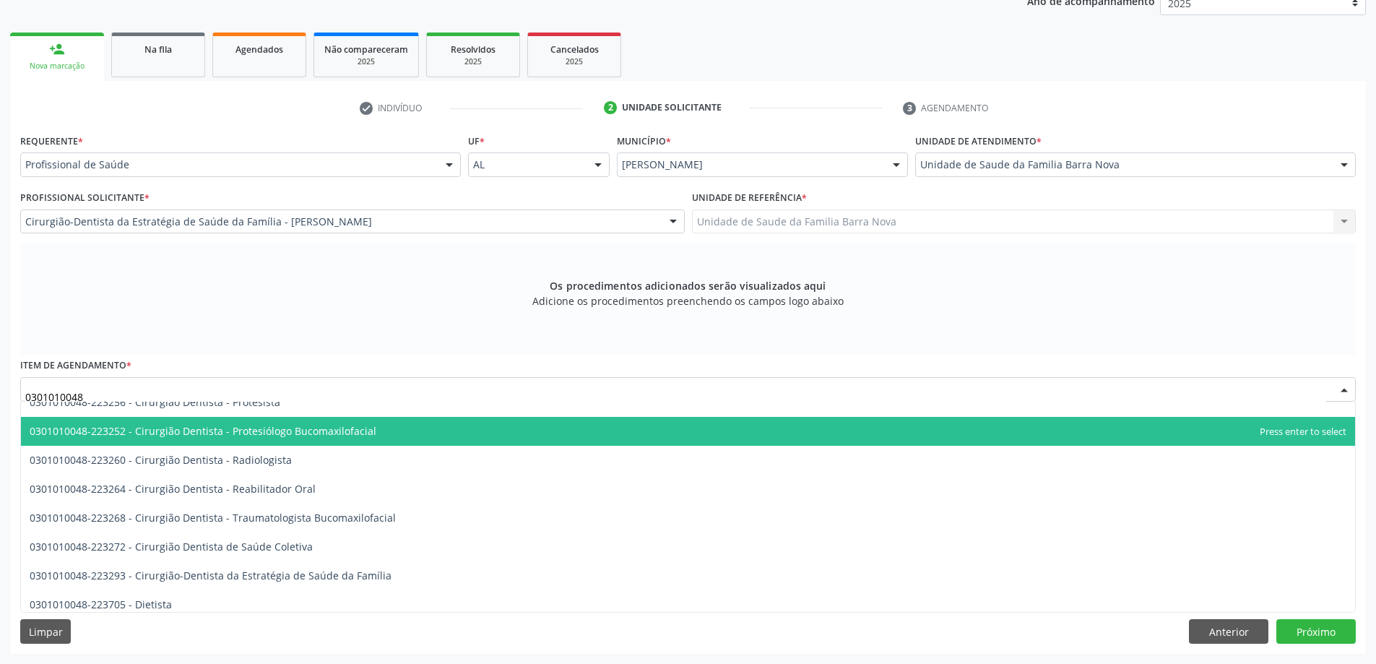
scroll to position [578, 0]
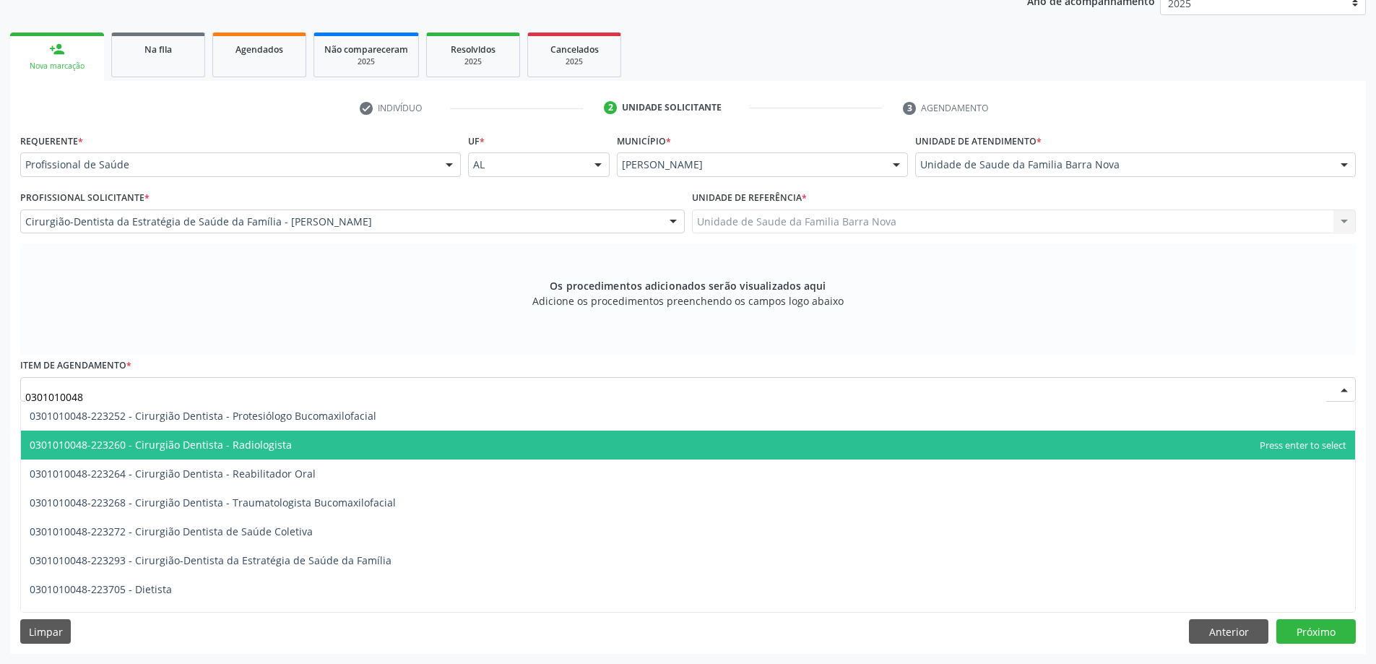
click at [334, 441] on span "0301010048-223260 - Cirurgião Dentista - Radiologista" at bounding box center [688, 444] width 1334 height 29
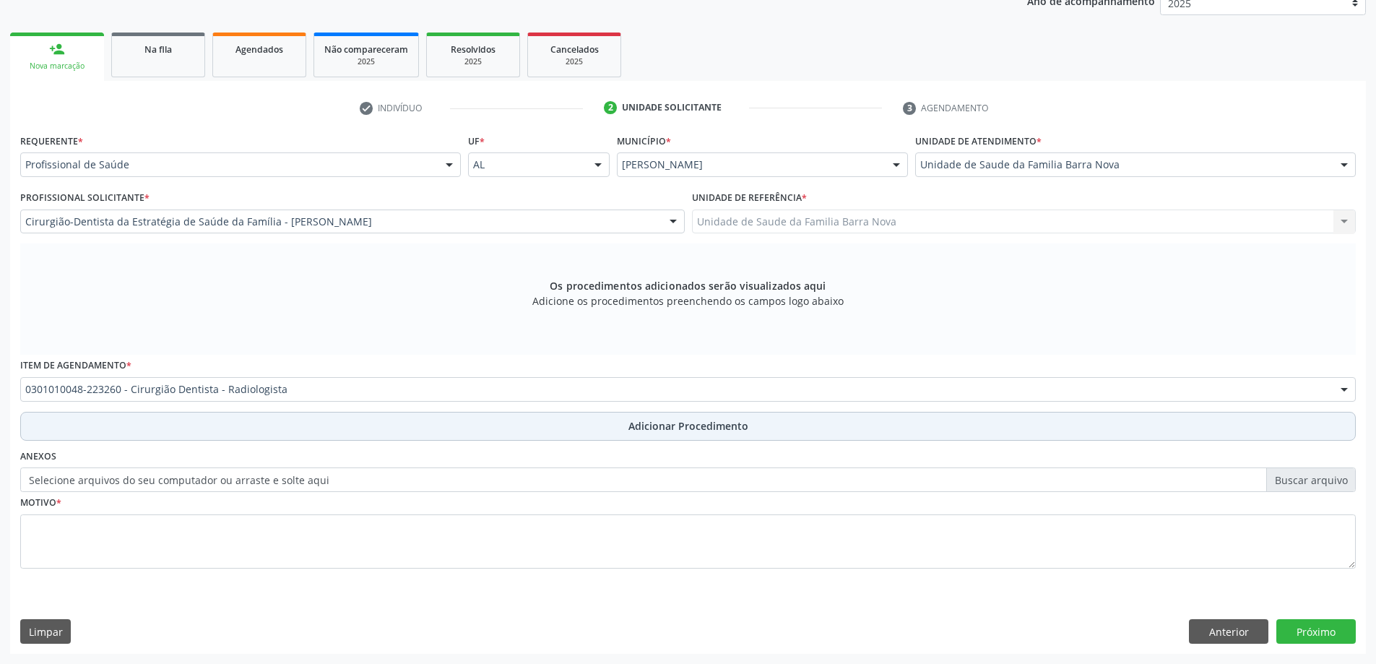
click at [724, 427] on span "Adicionar Procedimento" at bounding box center [688, 425] width 120 height 15
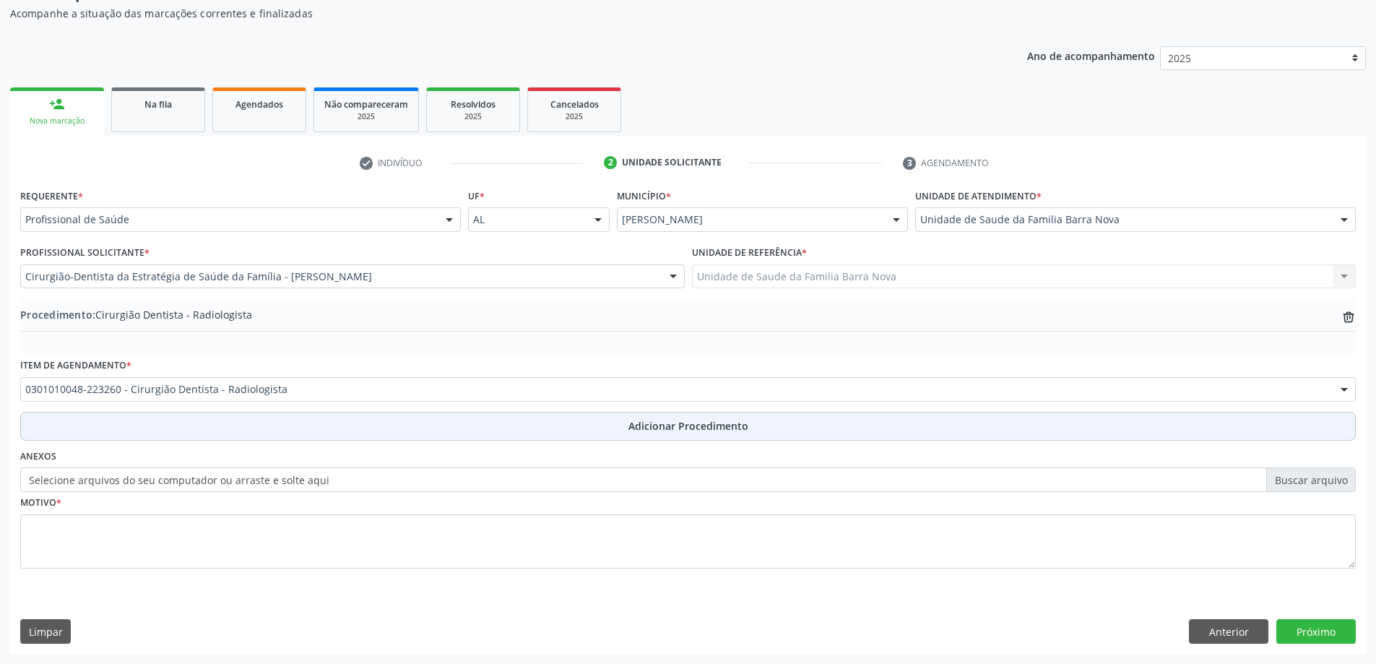
scroll to position [149, 0]
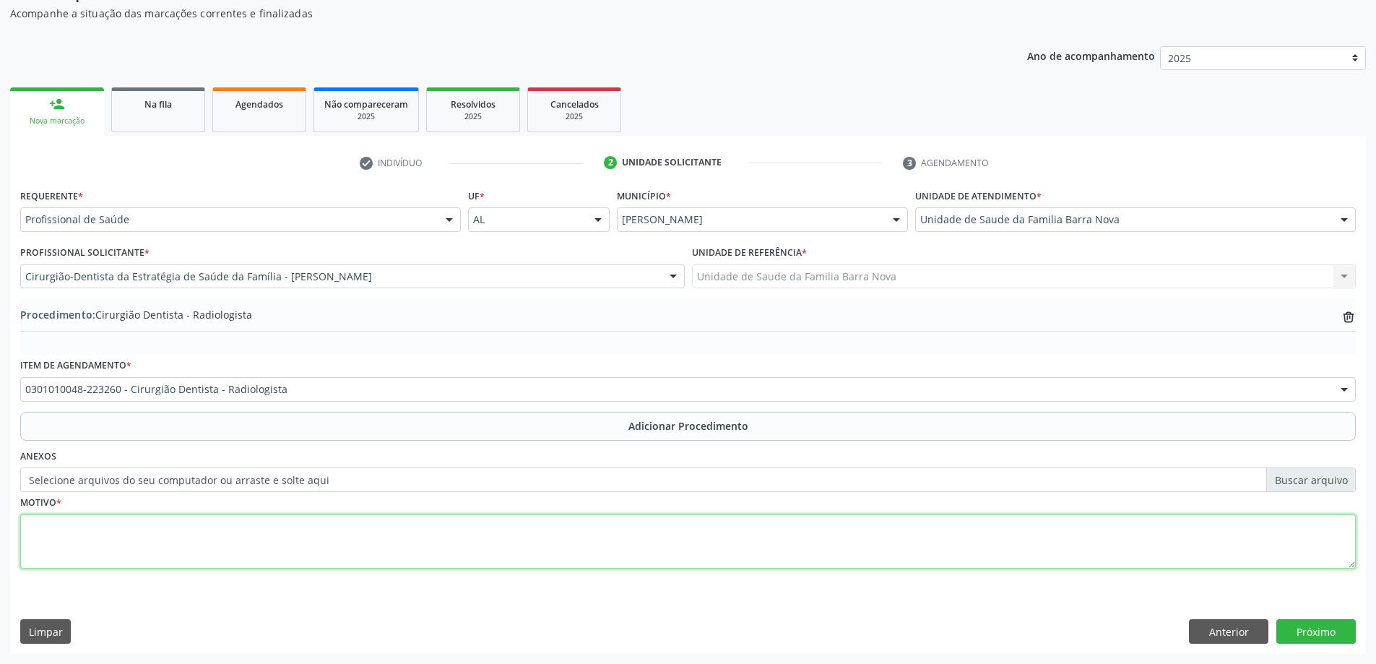
click at [303, 531] on textarea at bounding box center [687, 541] width 1335 height 55
type textarea "Raio X periapical do elemento 43."
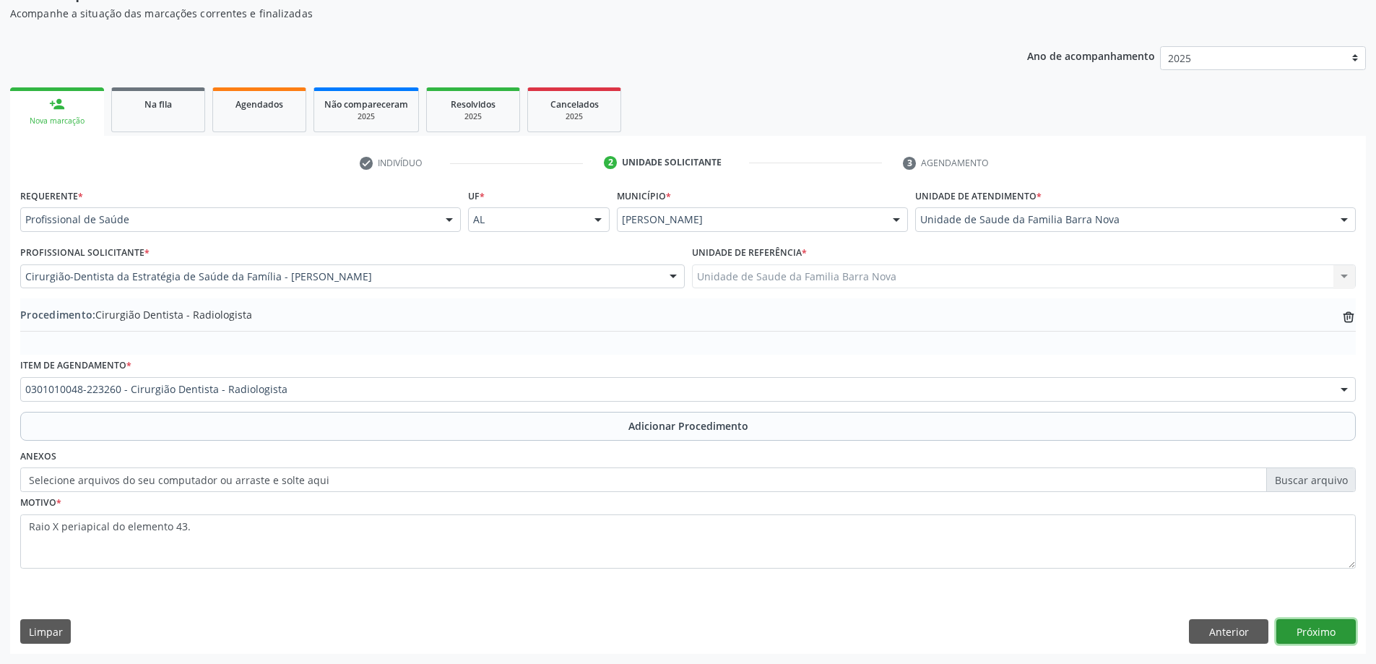
click at [1313, 628] on button "Próximo" at bounding box center [1315, 631] width 79 height 25
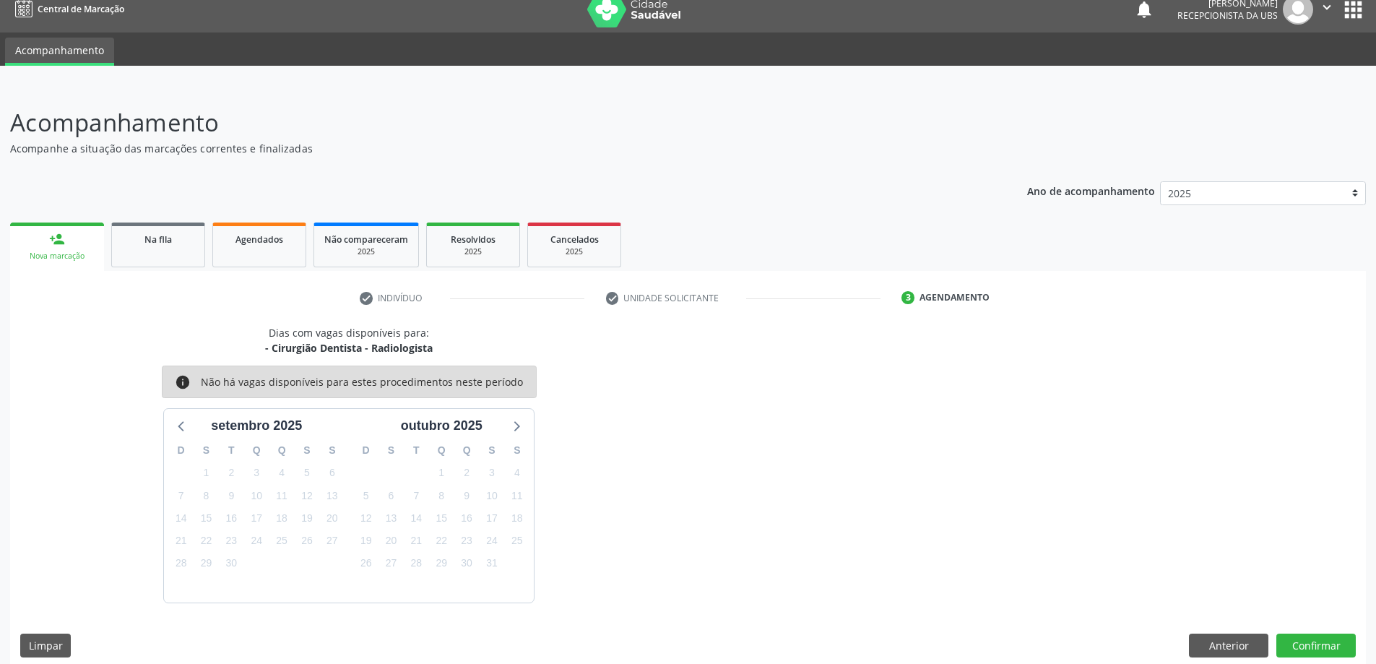
scroll to position [27, 0]
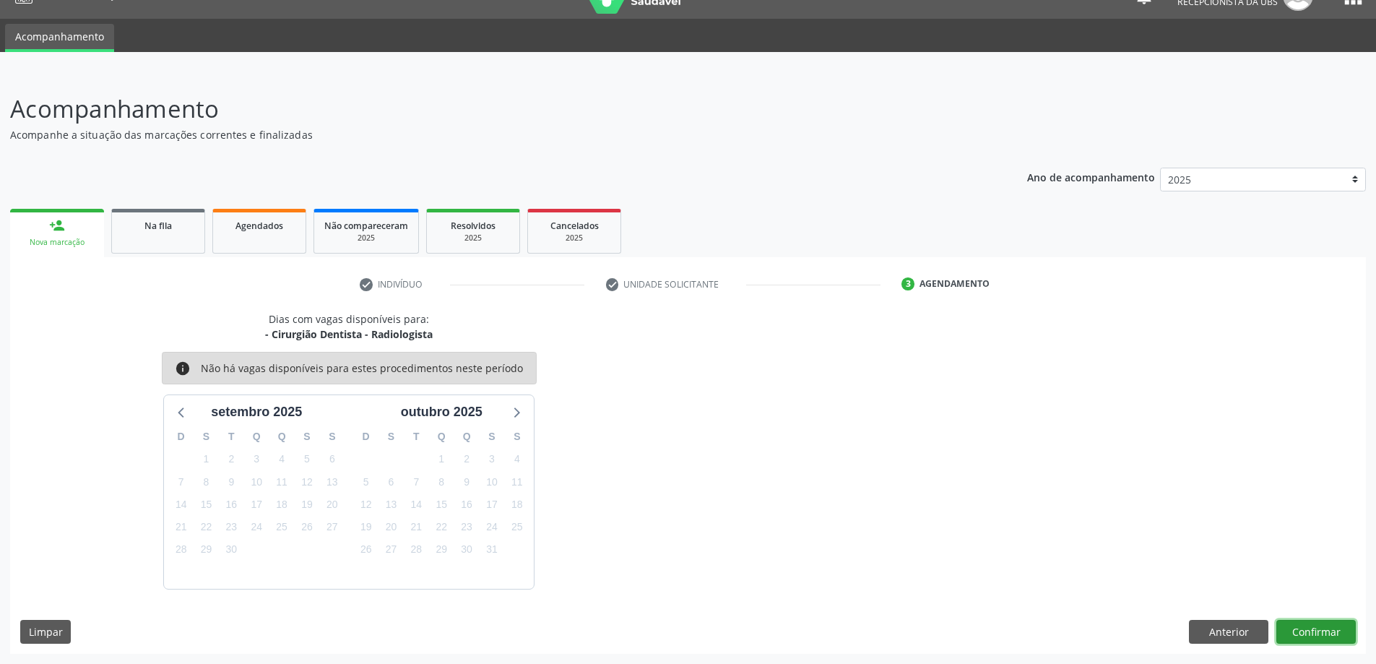
click at [1300, 623] on button "Confirmar" at bounding box center [1315, 632] width 79 height 25
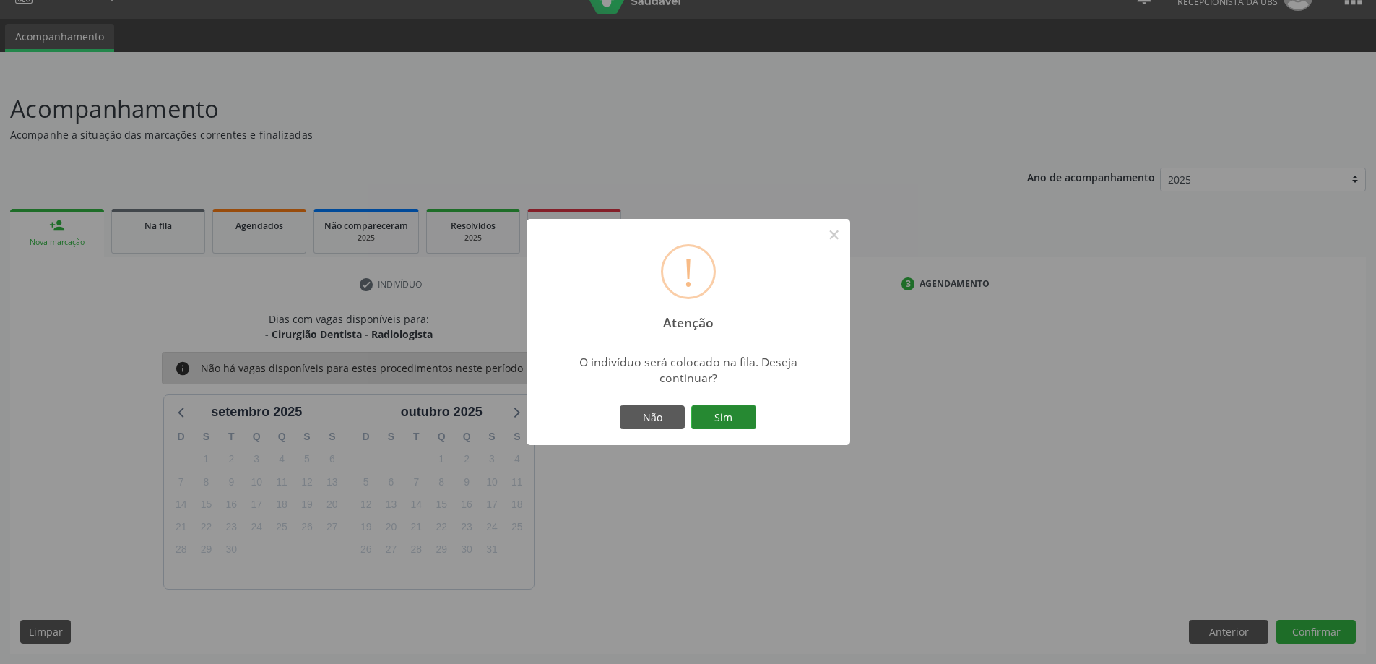
click at [726, 415] on button "Sim" at bounding box center [723, 417] width 65 height 25
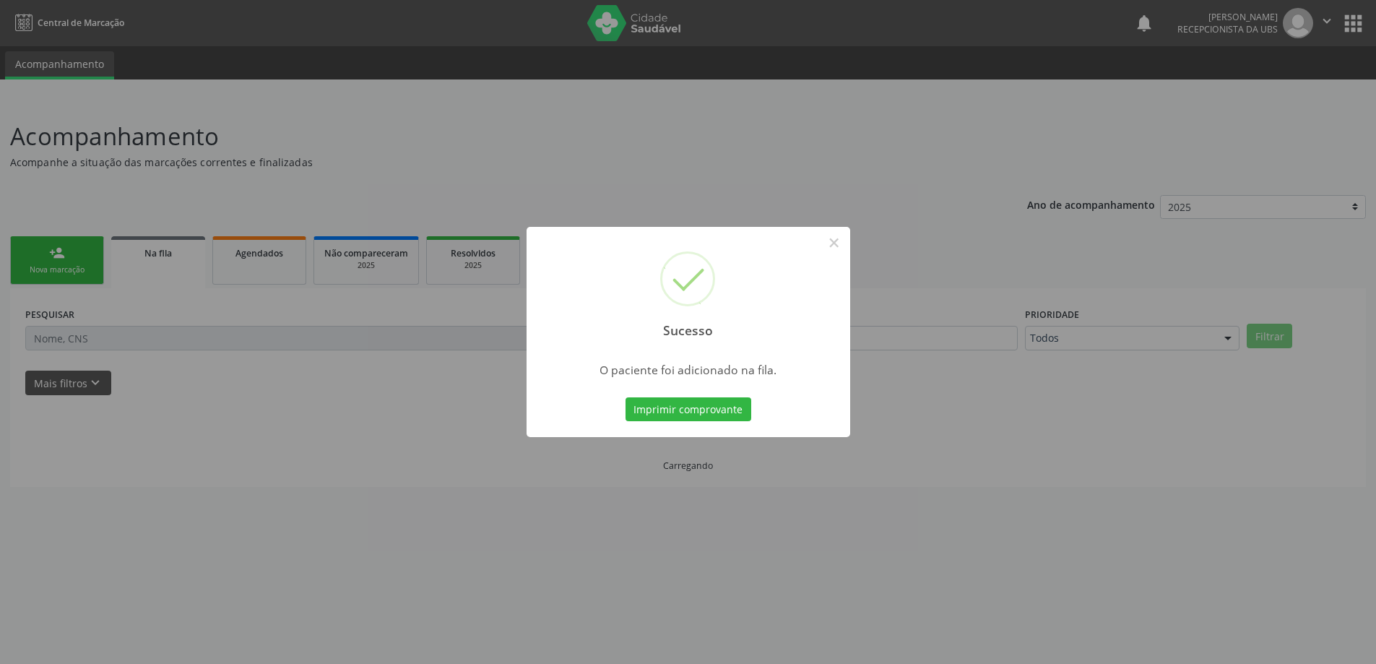
scroll to position [0, 0]
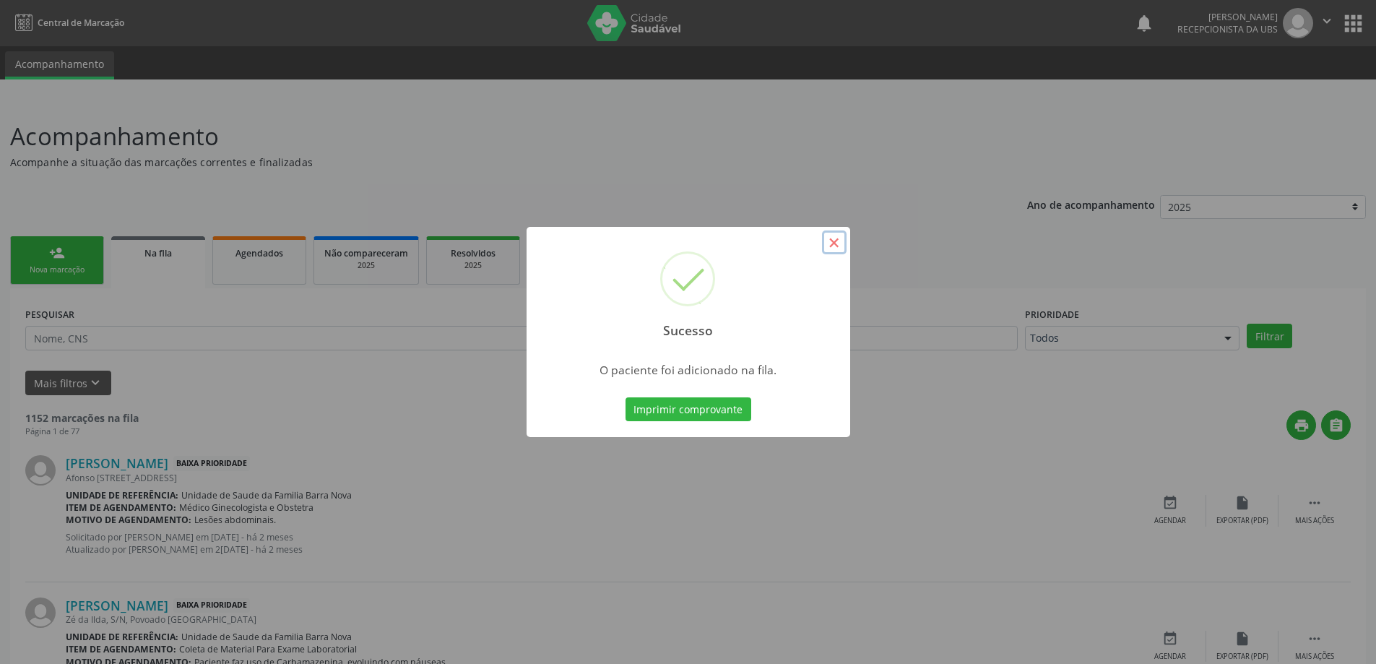
click at [830, 240] on button "×" at bounding box center [834, 242] width 25 height 25
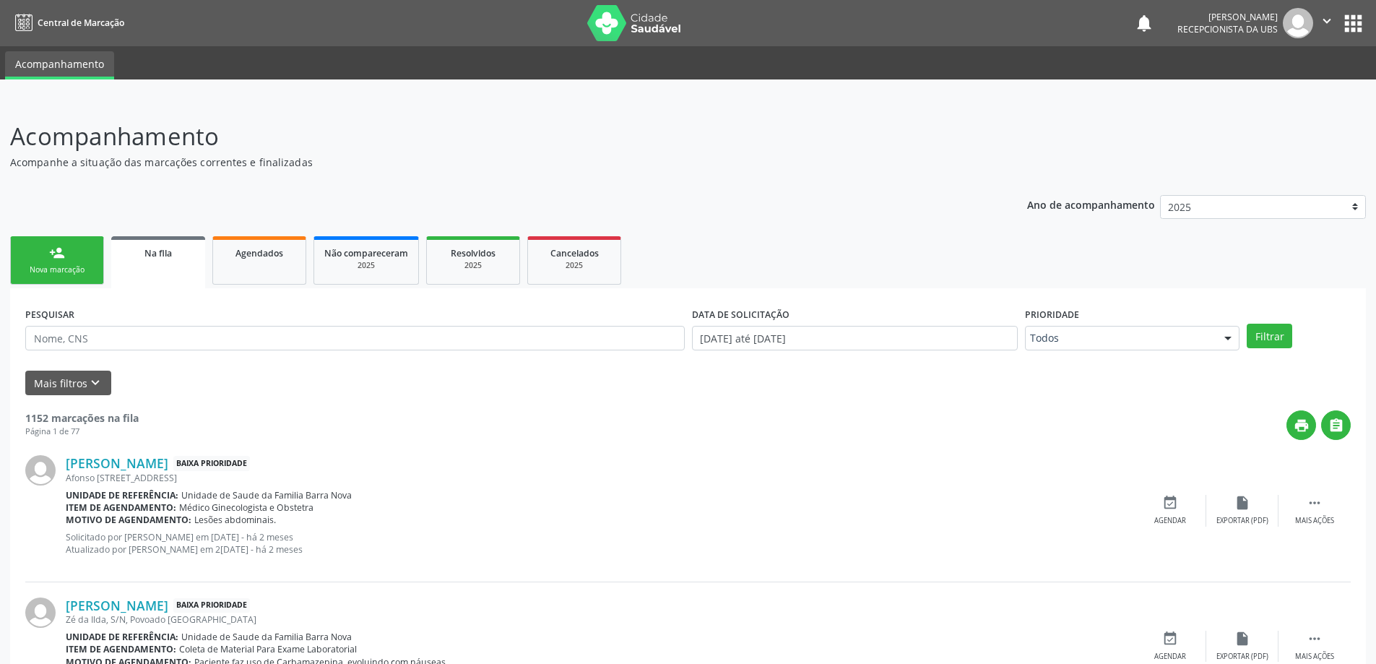
click at [65, 261] on link "person_add Nova marcação" at bounding box center [57, 260] width 94 height 48
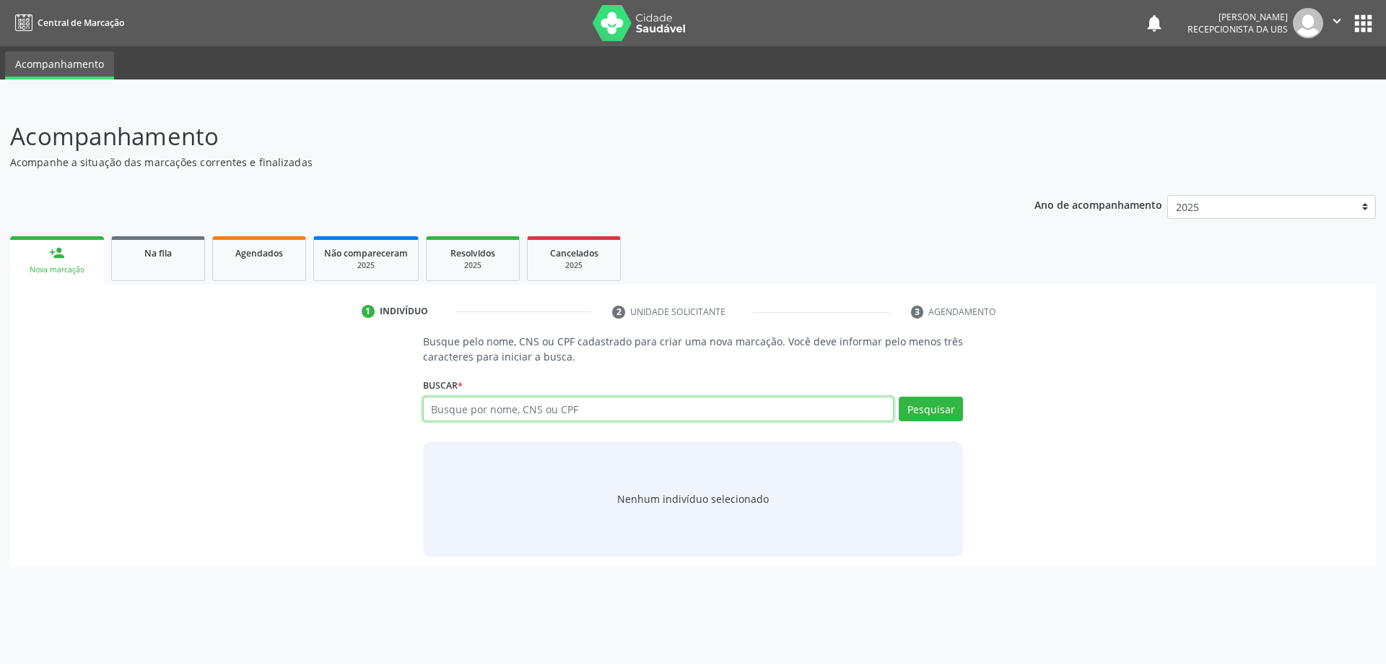
click at [572, 412] on input "text" at bounding box center [659, 408] width 472 height 25
type input "012206803895"
click at [931, 409] on button "Pesquisar" at bounding box center [931, 408] width 64 height 25
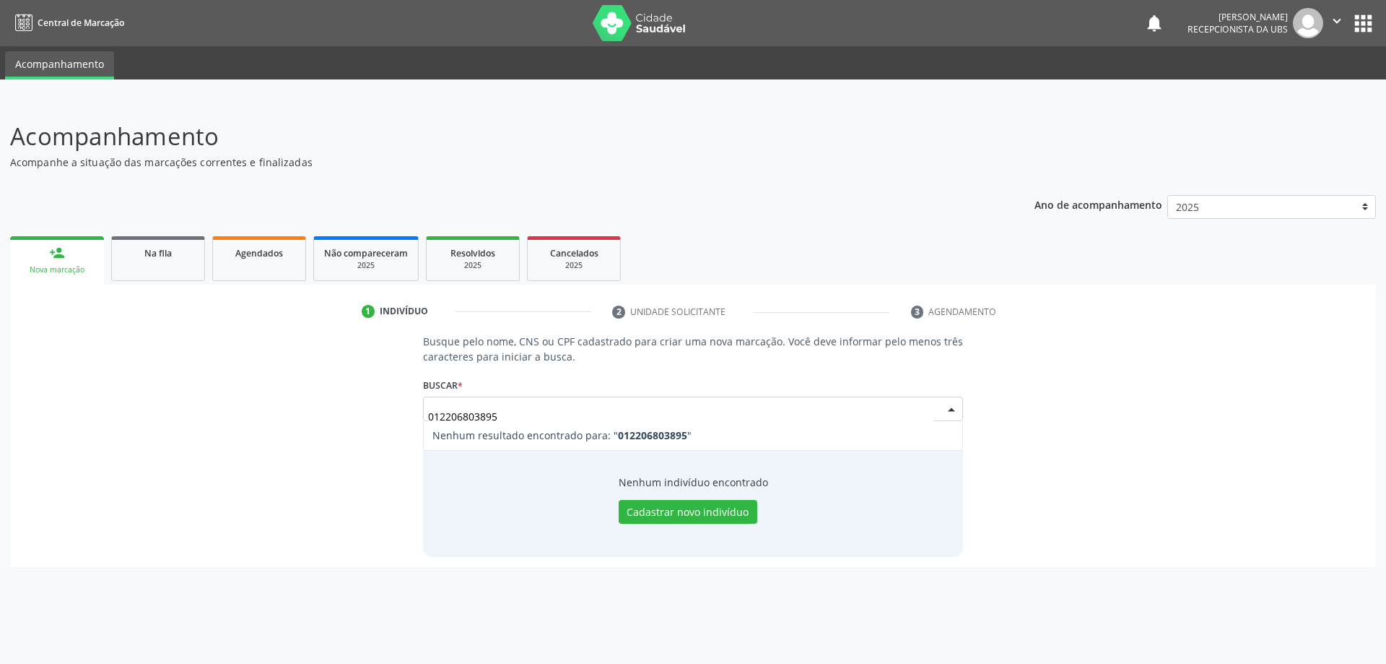
click at [433, 413] on input "012206803895" at bounding box center [681, 416] width 506 height 29
click at [940, 413] on button "Pesquisar" at bounding box center [931, 408] width 64 height 25
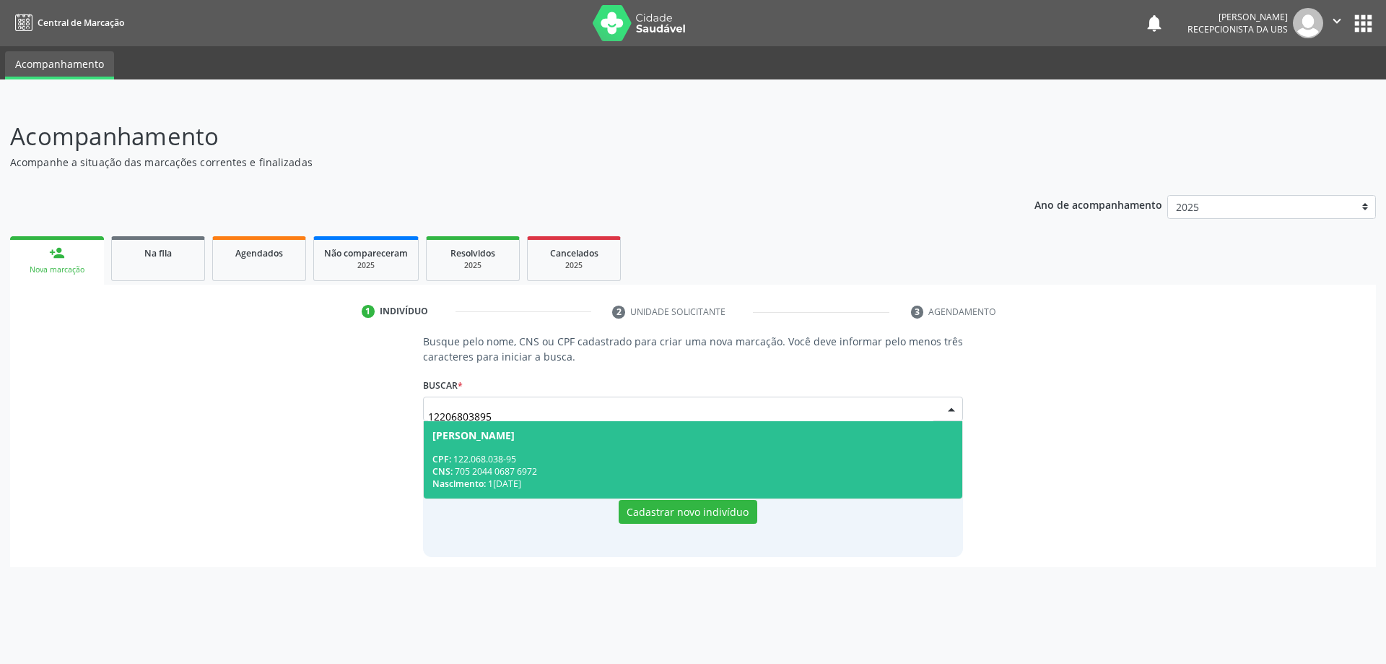
click at [696, 434] on div "[PERSON_NAME]" at bounding box center [694, 436] width 522 height 12
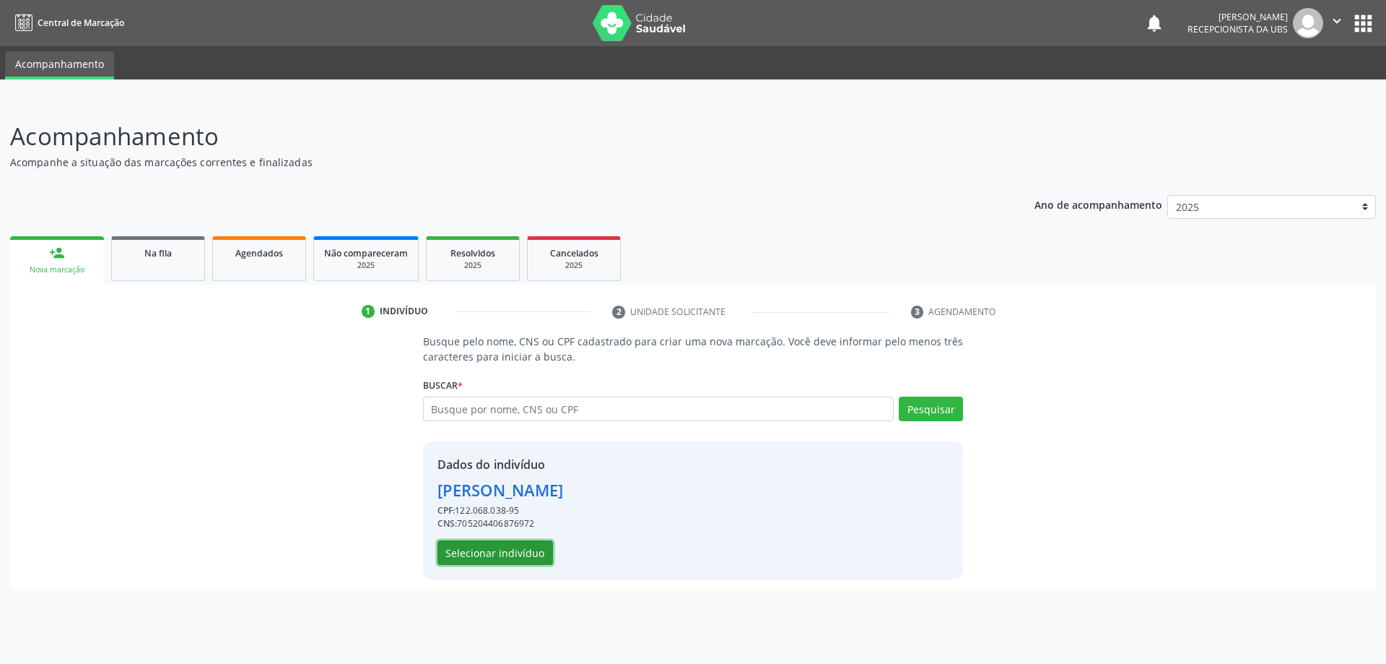
click at [506, 543] on button "Selecionar indivíduo" at bounding box center [496, 552] width 116 height 25
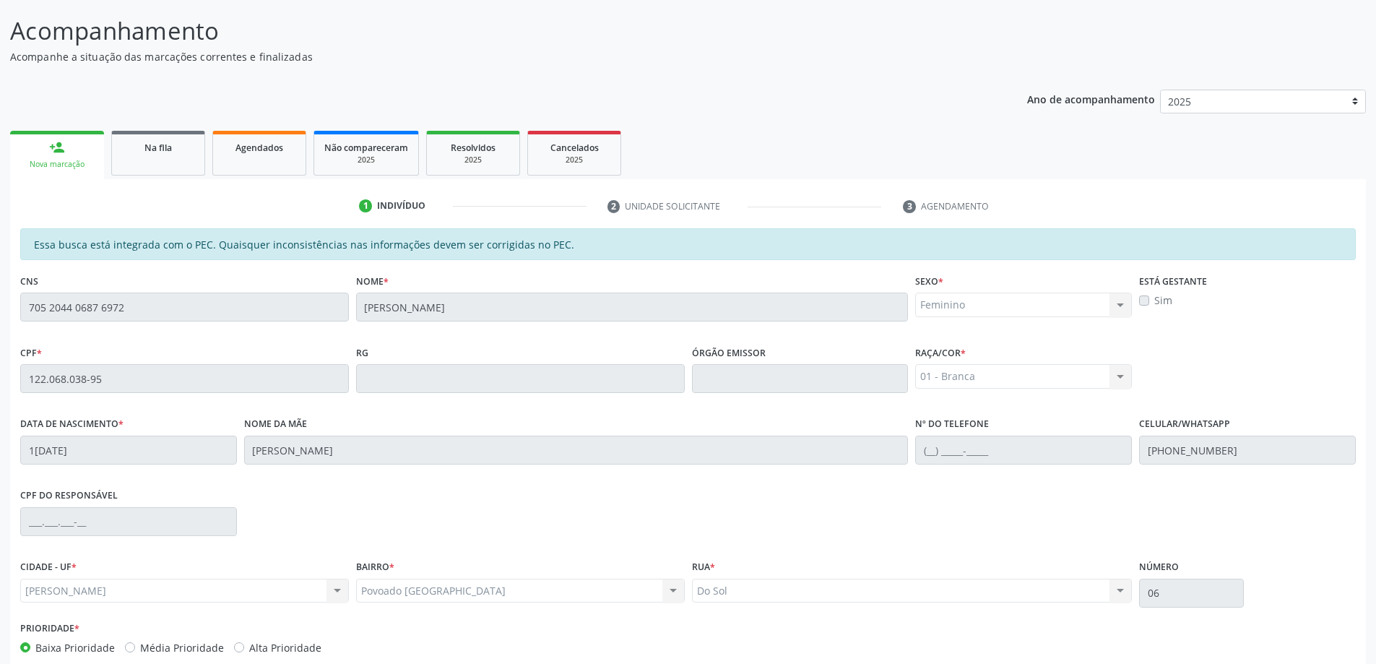
scroll to position [181, 0]
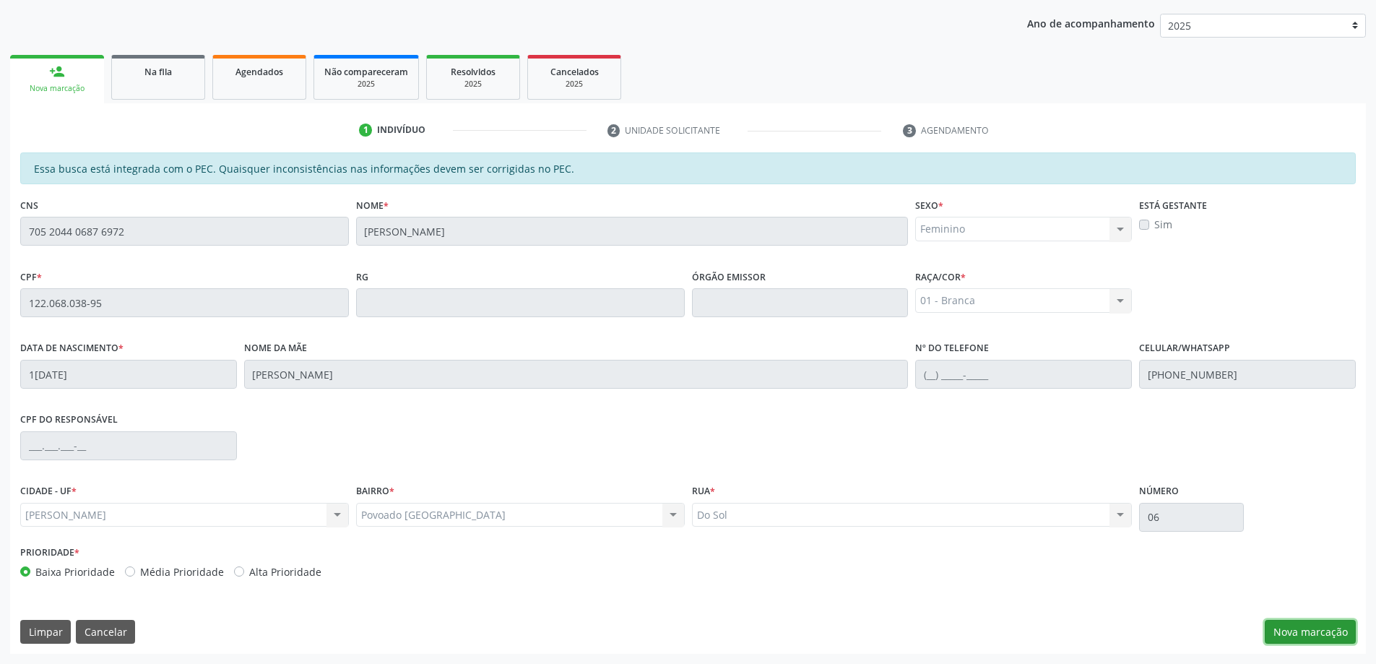
click at [1339, 641] on button "Nova marcação" at bounding box center [1309, 632] width 91 height 25
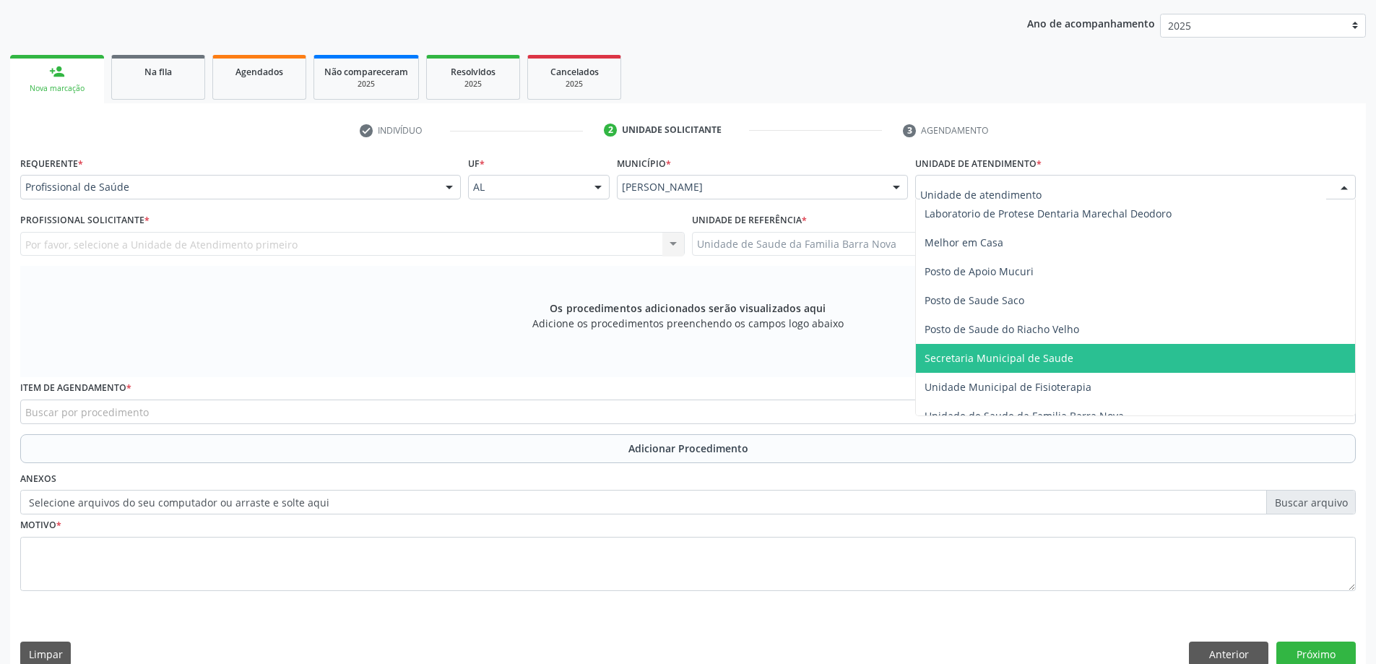
scroll to position [650, 0]
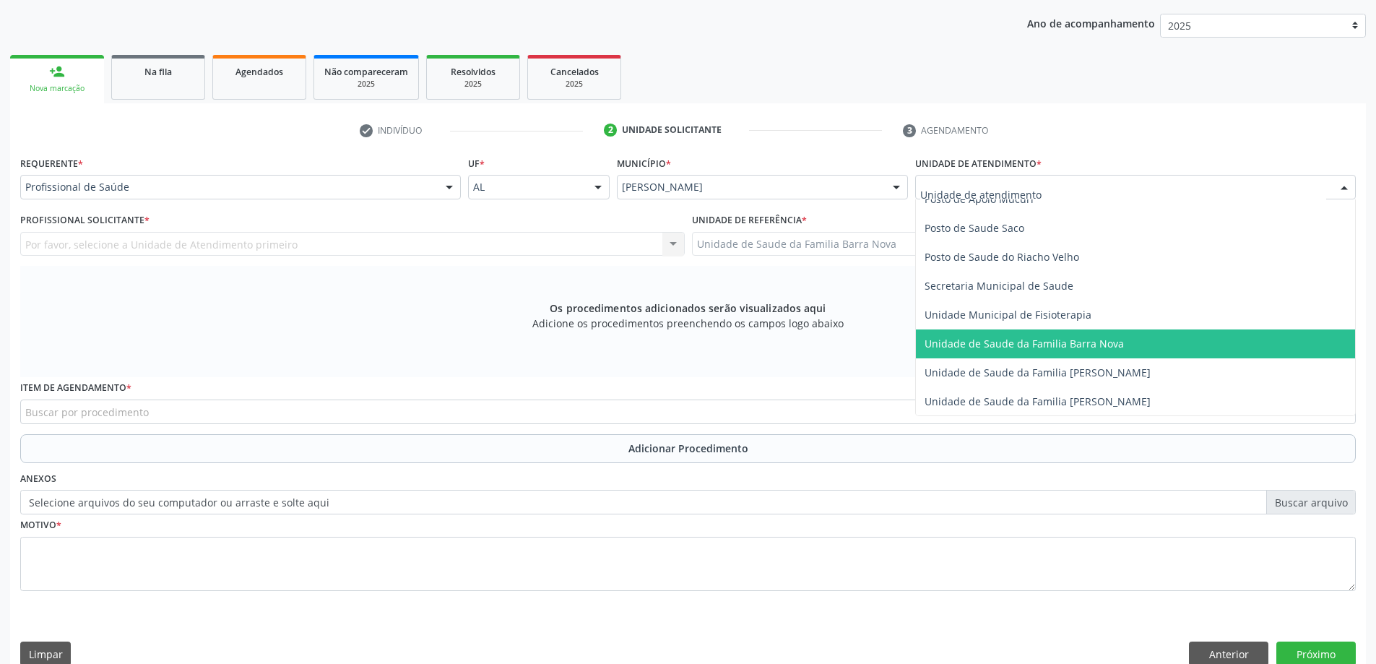
click at [1075, 344] on span "Unidade de Saude da Familia Barra Nova" at bounding box center [1023, 344] width 199 height 14
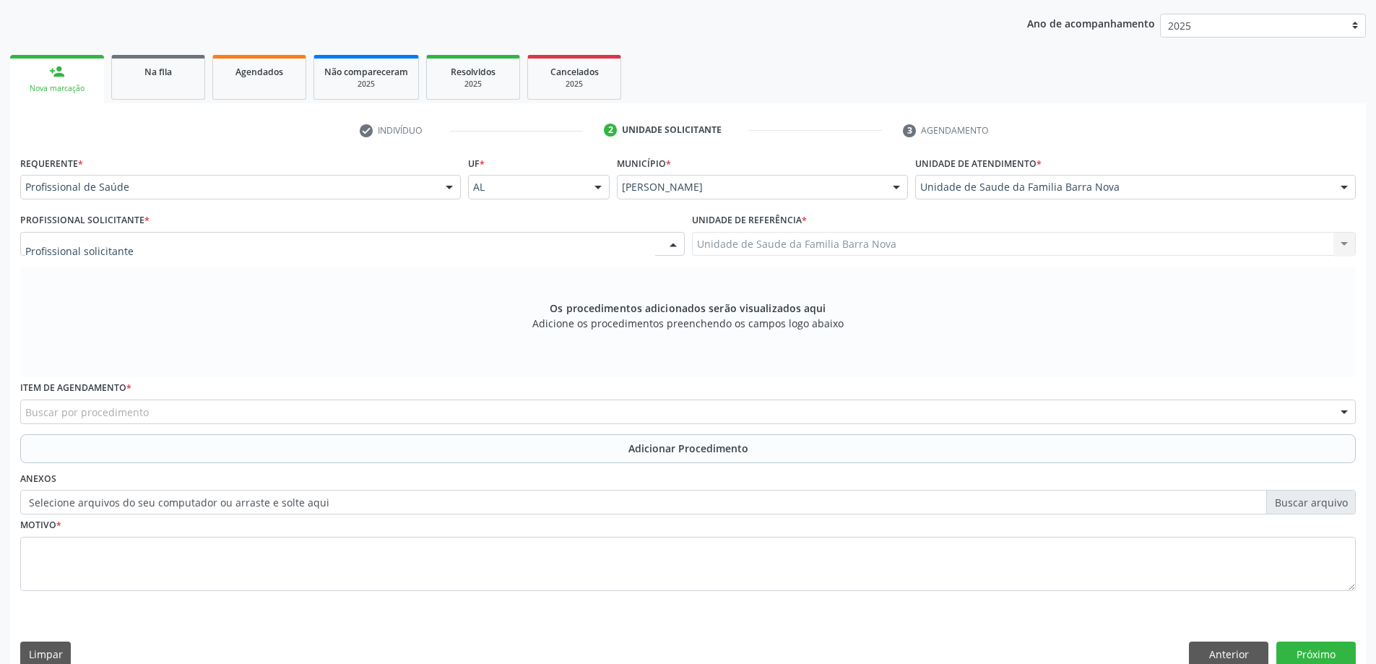
click at [342, 243] on div at bounding box center [352, 244] width 664 height 25
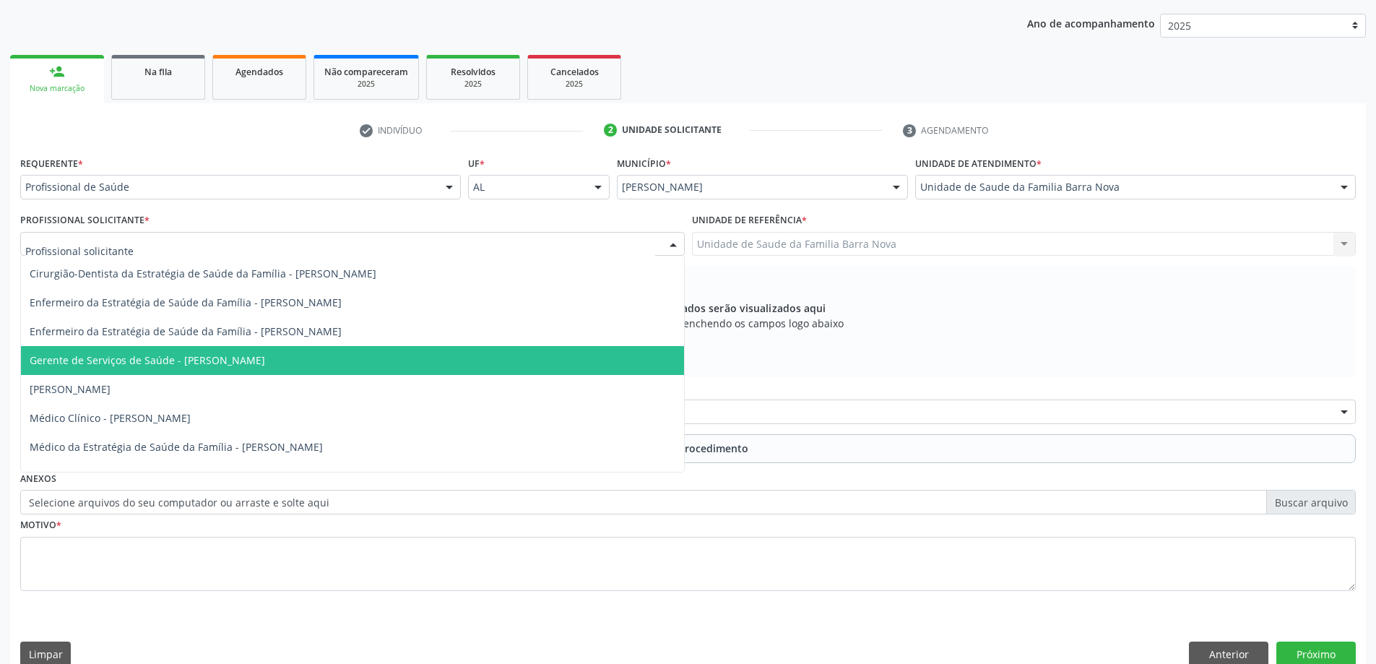
scroll to position [58, 0]
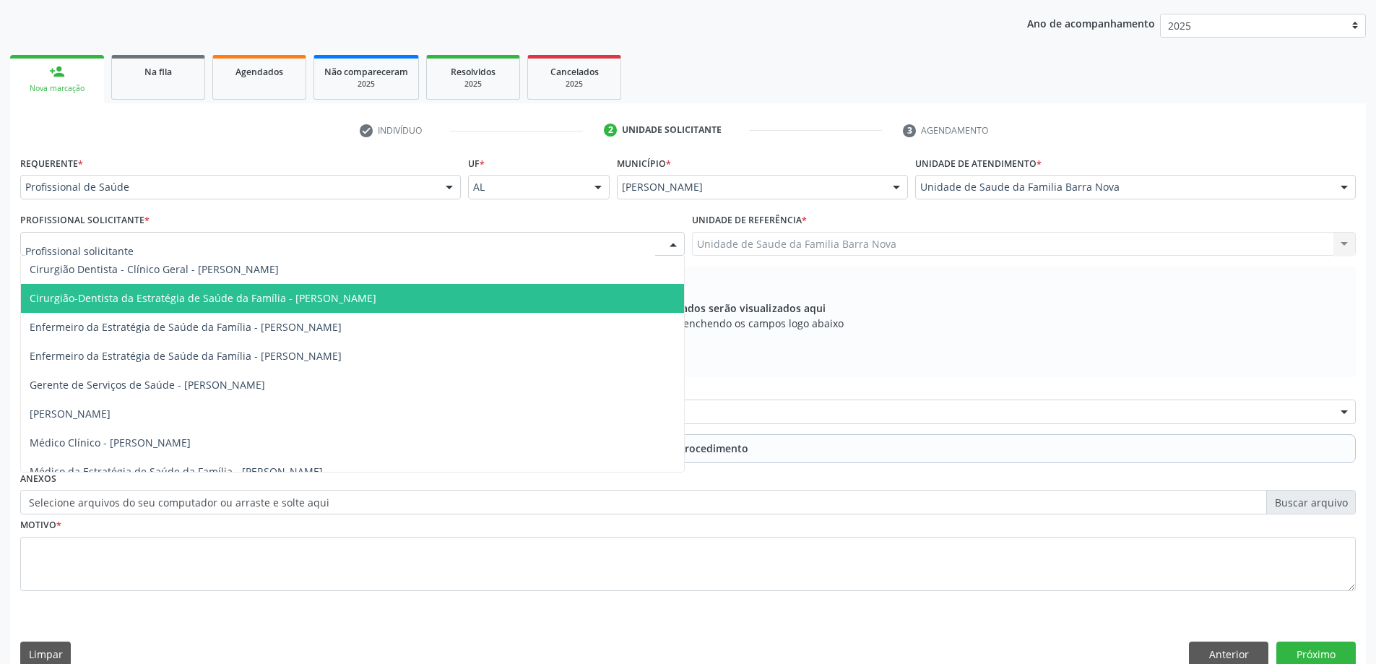
click at [376, 303] on span "Cirurgião-Dentista da Estratégia de Saúde da Família - [PERSON_NAME]" at bounding box center [203, 298] width 347 height 14
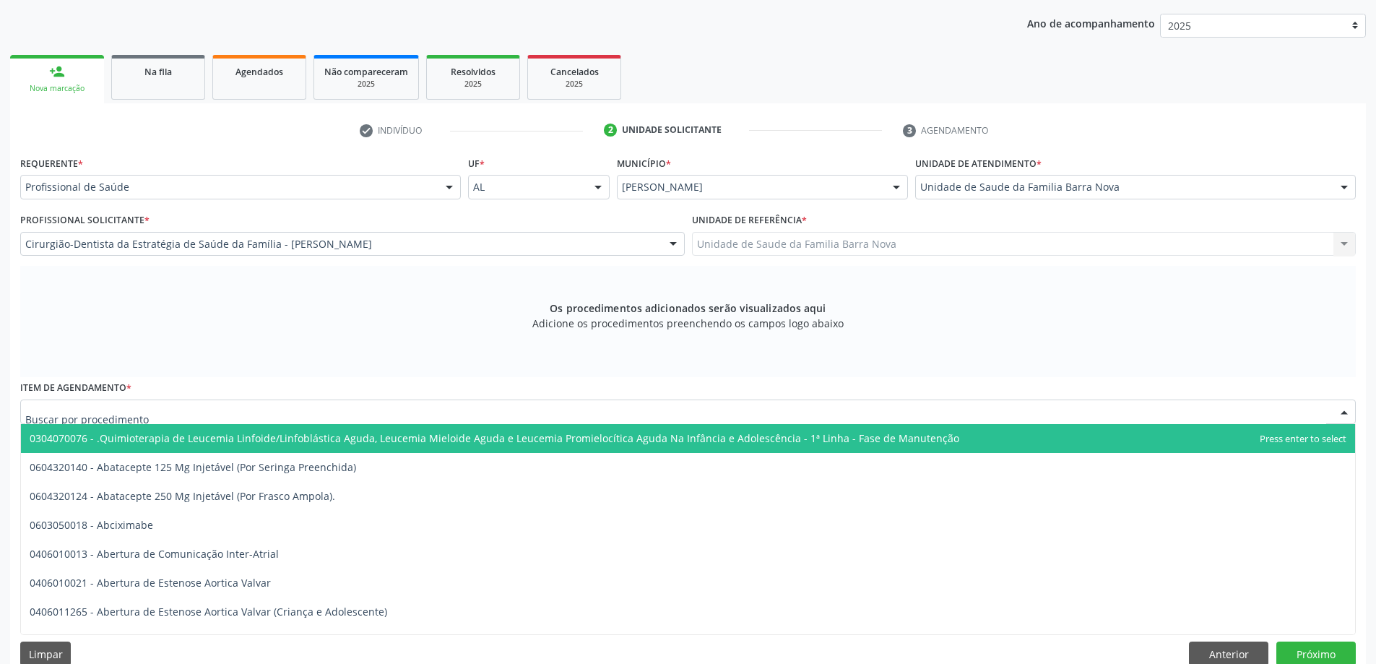
click at [383, 406] on div at bounding box center [687, 411] width 1335 height 25
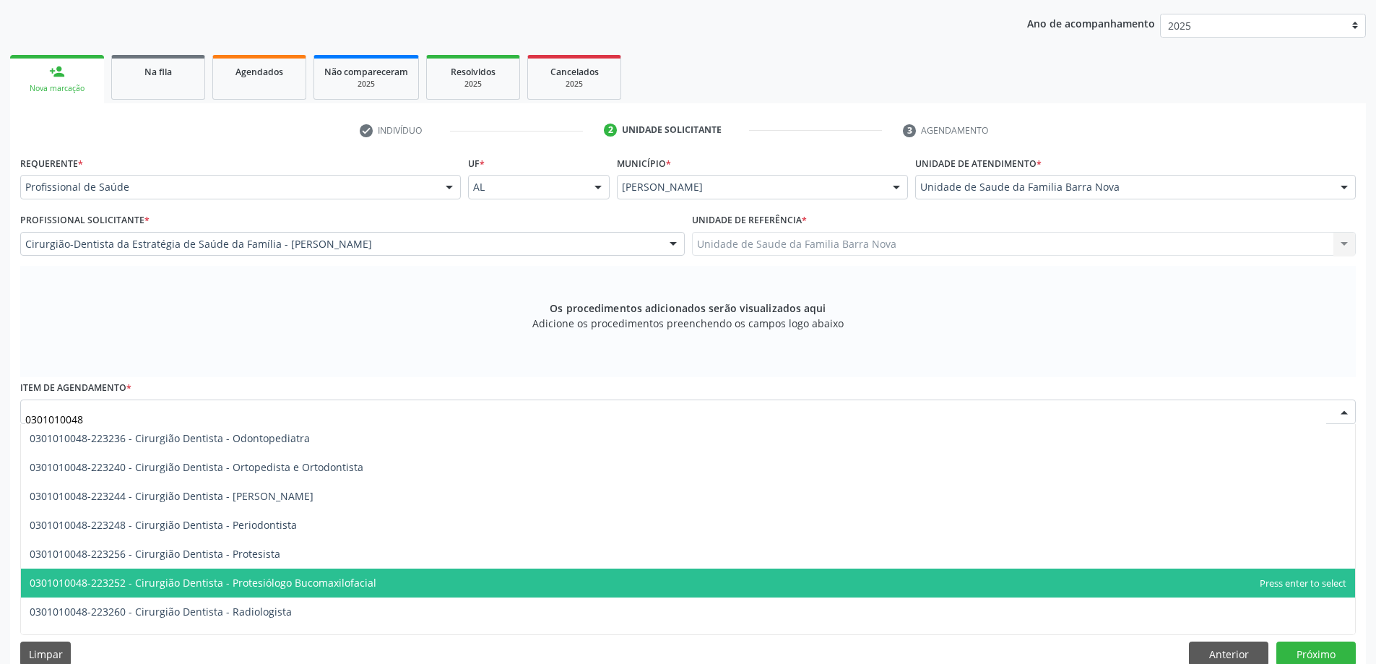
scroll to position [505, 0]
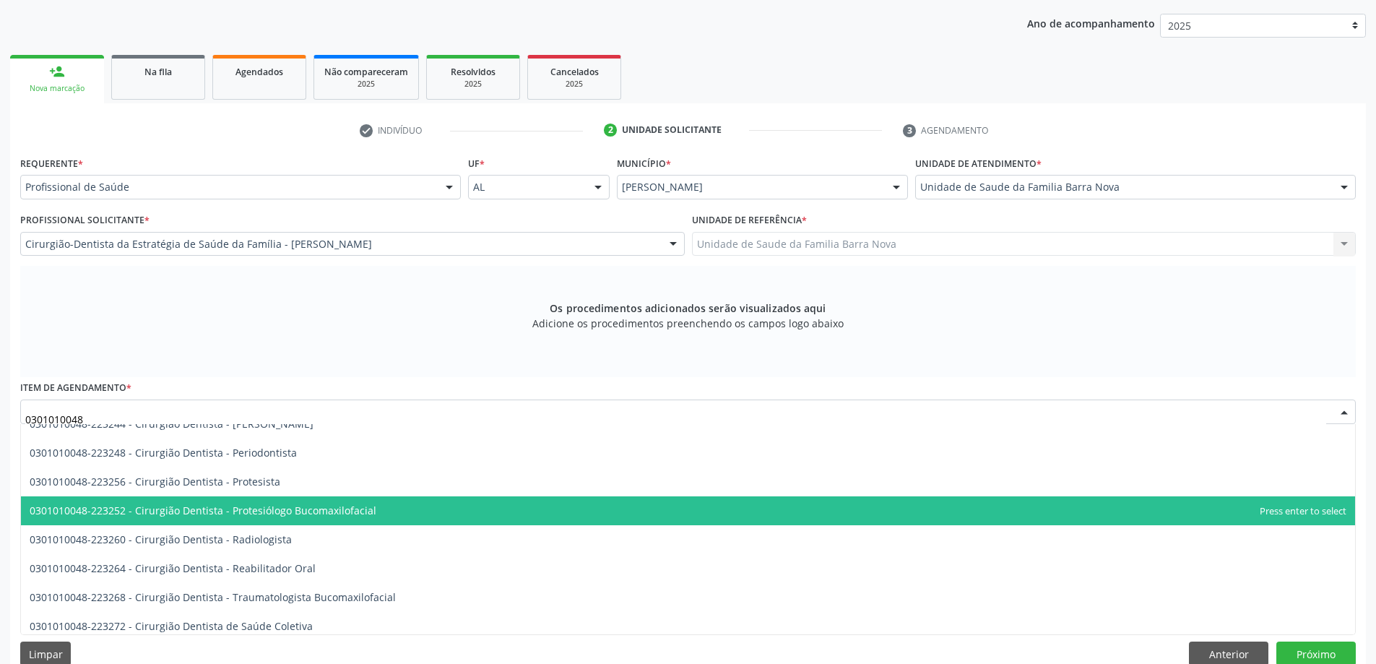
click at [365, 510] on span "0301010048-223252 - Cirurgião Dentista - Protesiólogo Bucomaxilofacial" at bounding box center [203, 510] width 347 height 14
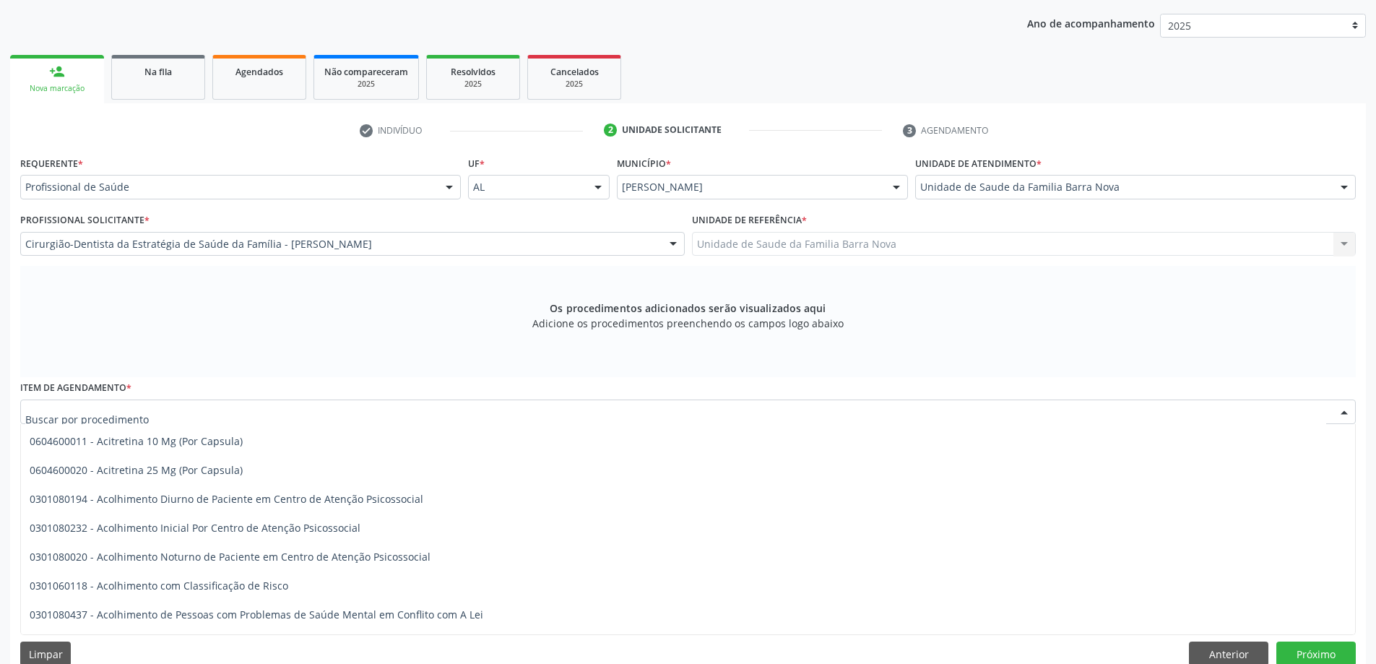
scroll to position [361, 0]
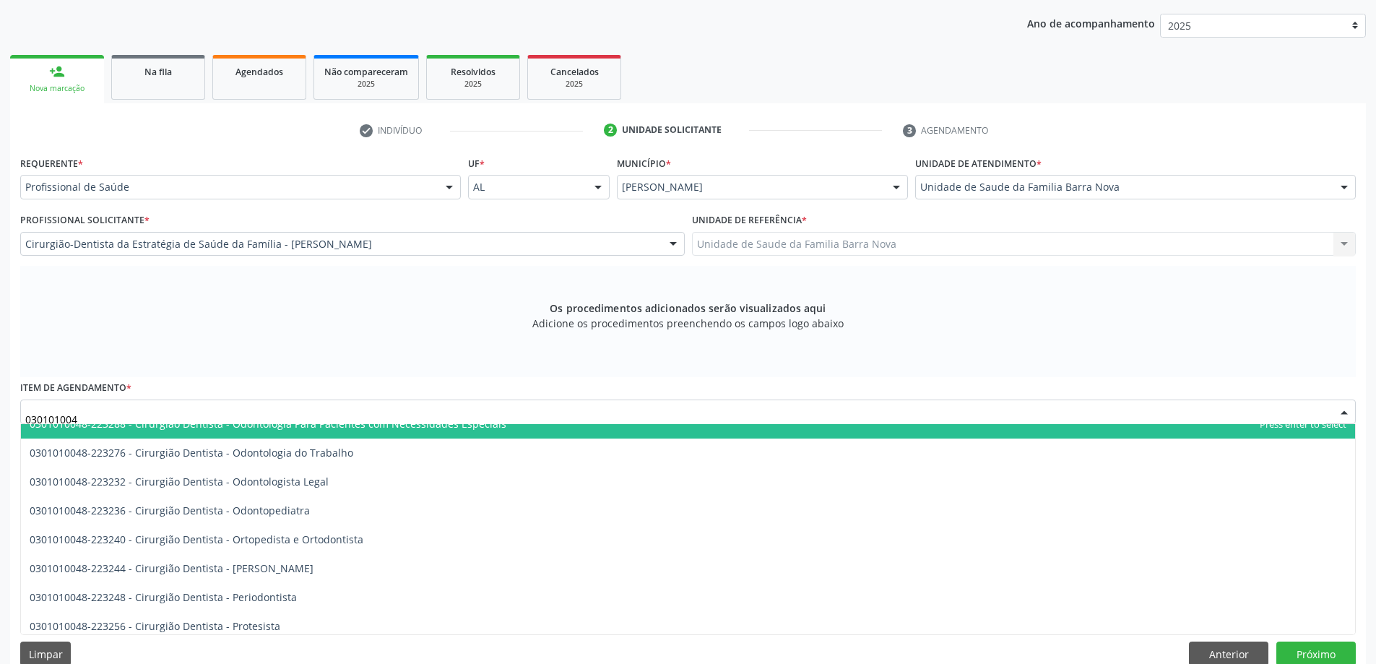
type input "0301010048"
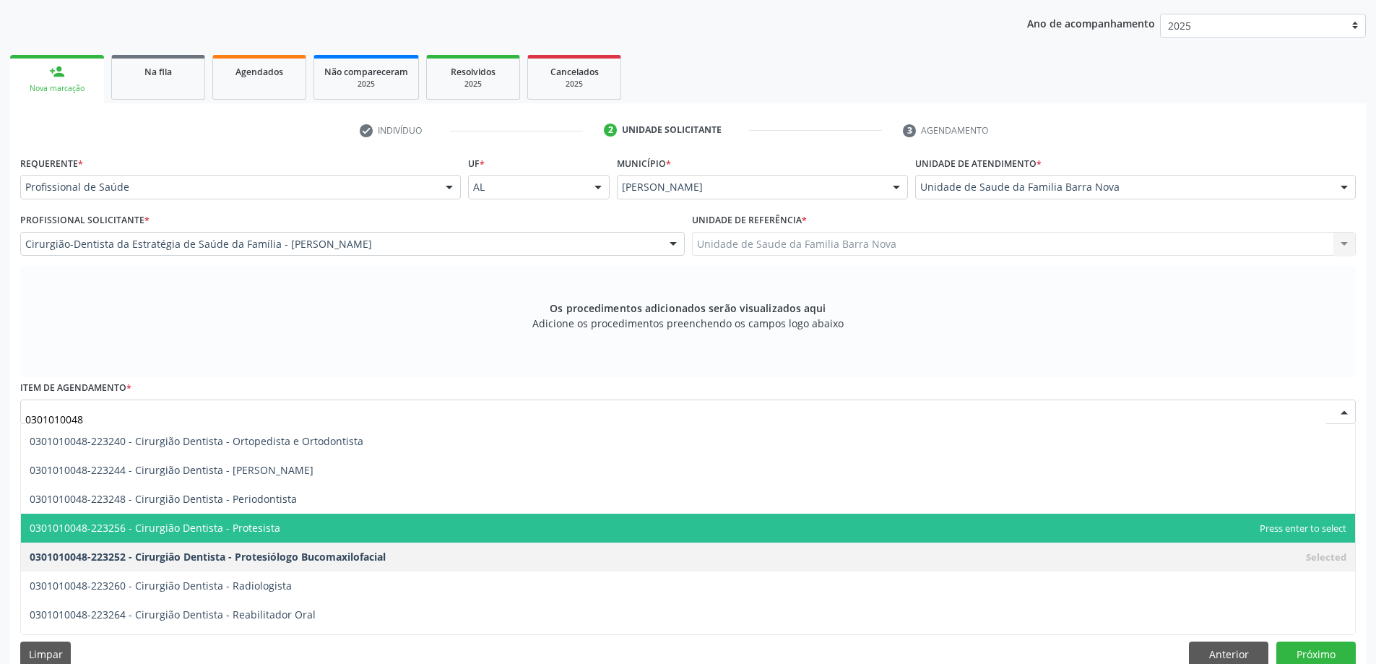
scroll to position [505, 0]
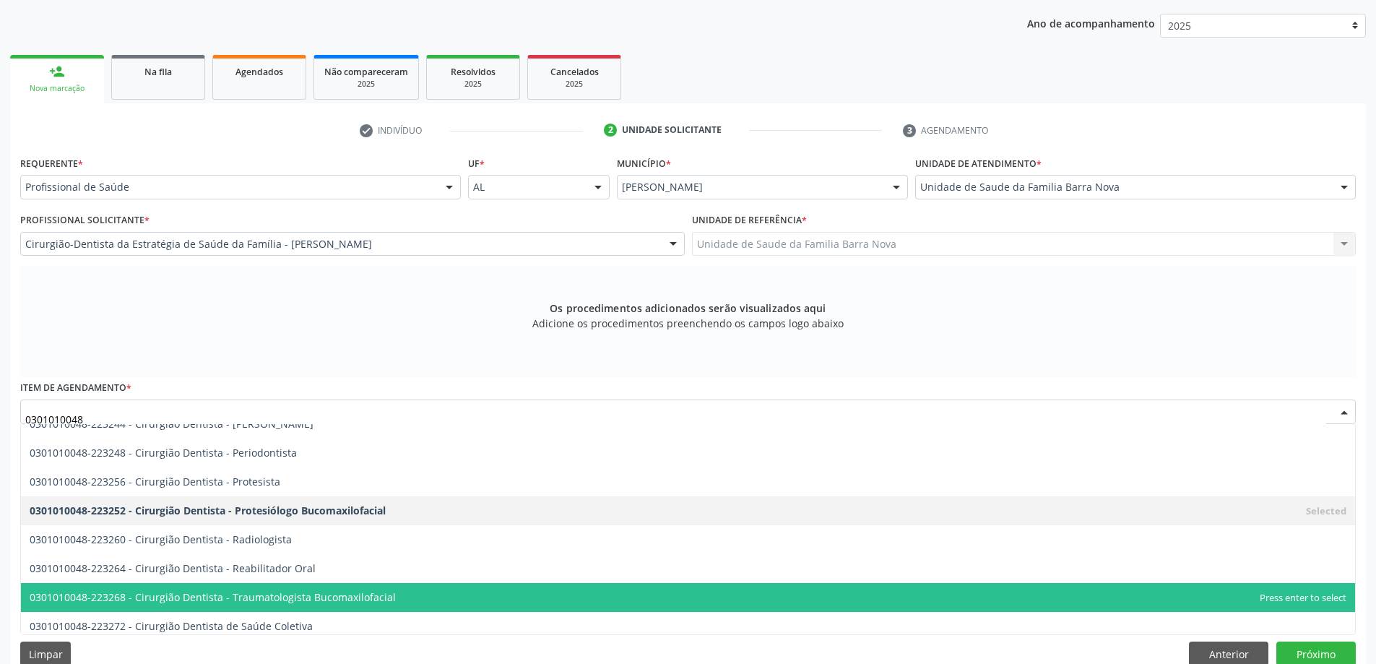
click at [393, 596] on span "0301010048-223268 - Cirurgião Dentista - Traumatologista Bucomaxilofacial" at bounding box center [688, 597] width 1334 height 29
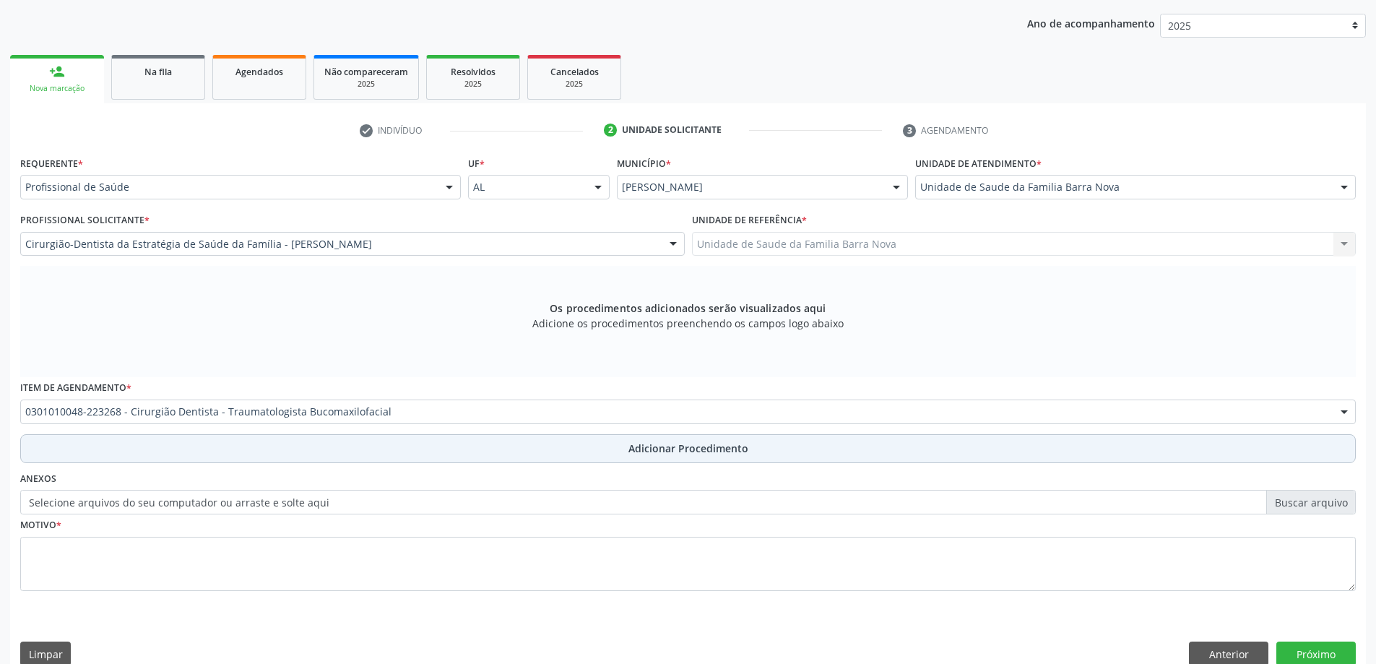
click at [663, 451] on span "Adicionar Procedimento" at bounding box center [688, 448] width 120 height 15
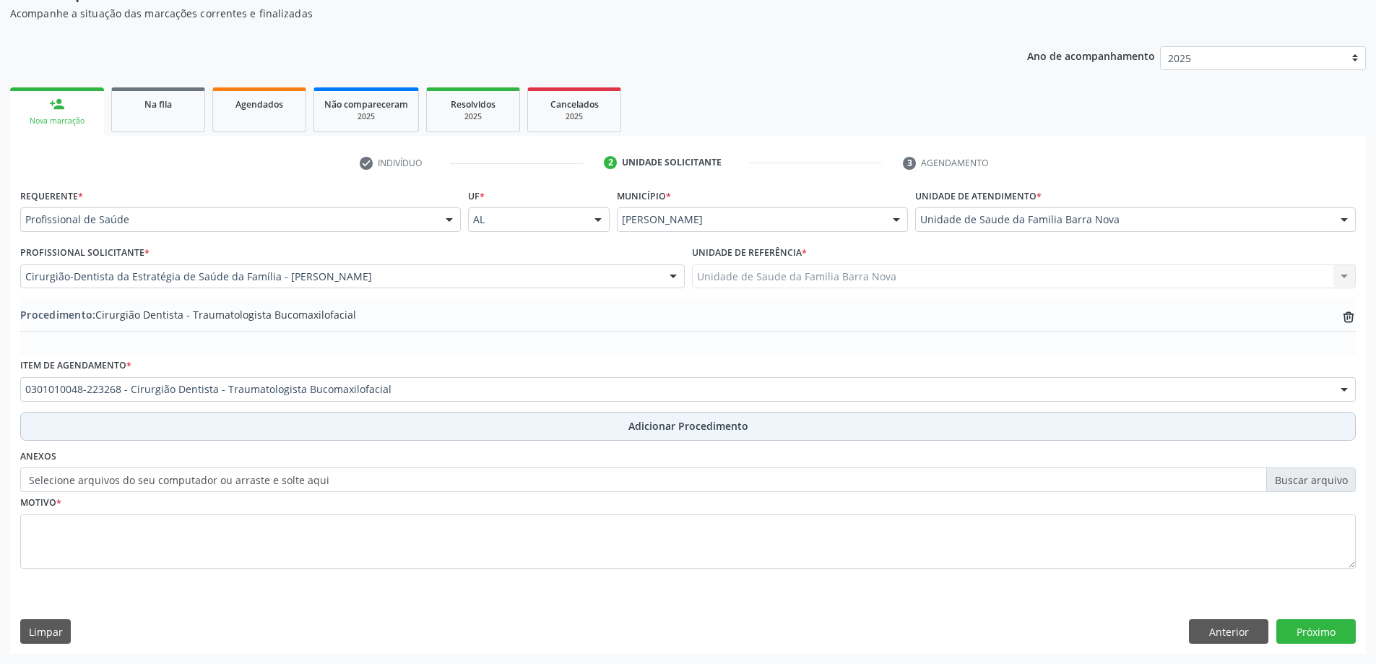
scroll to position [149, 0]
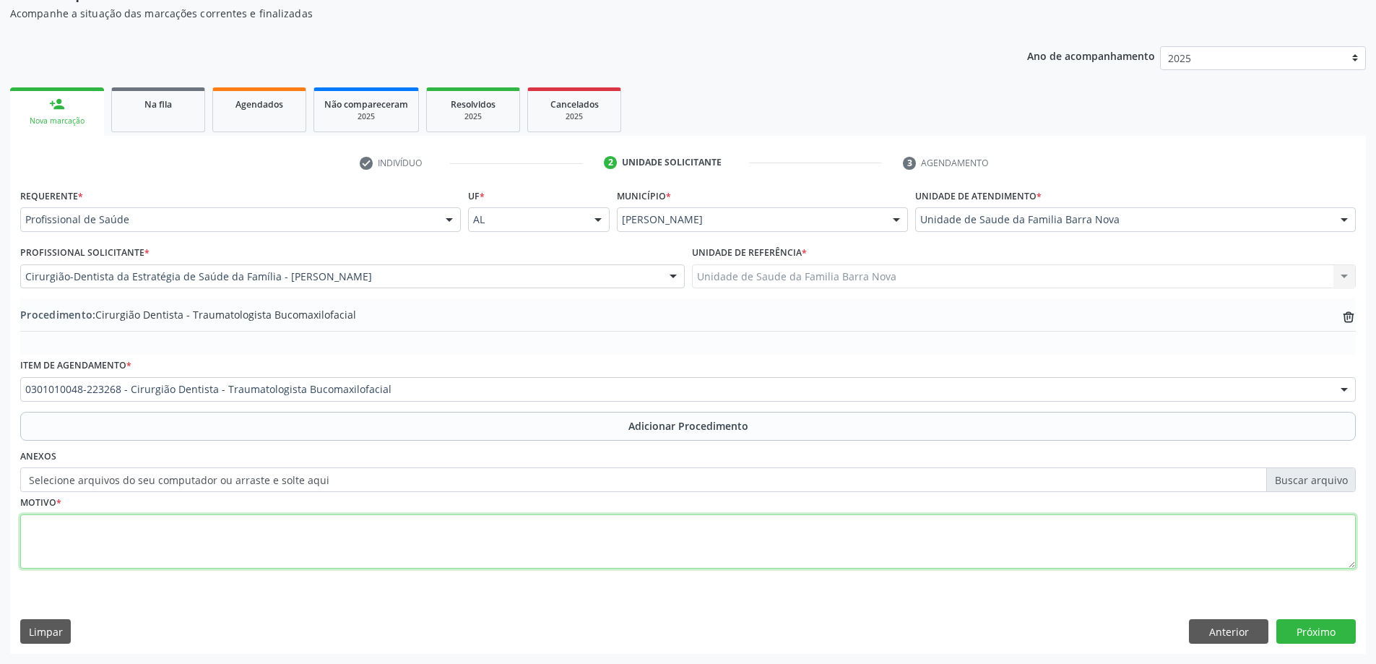
click at [343, 543] on textarea at bounding box center [687, 541] width 1335 height 55
type textarea "a"
type textarea "Anomalias da posição dos dentes."
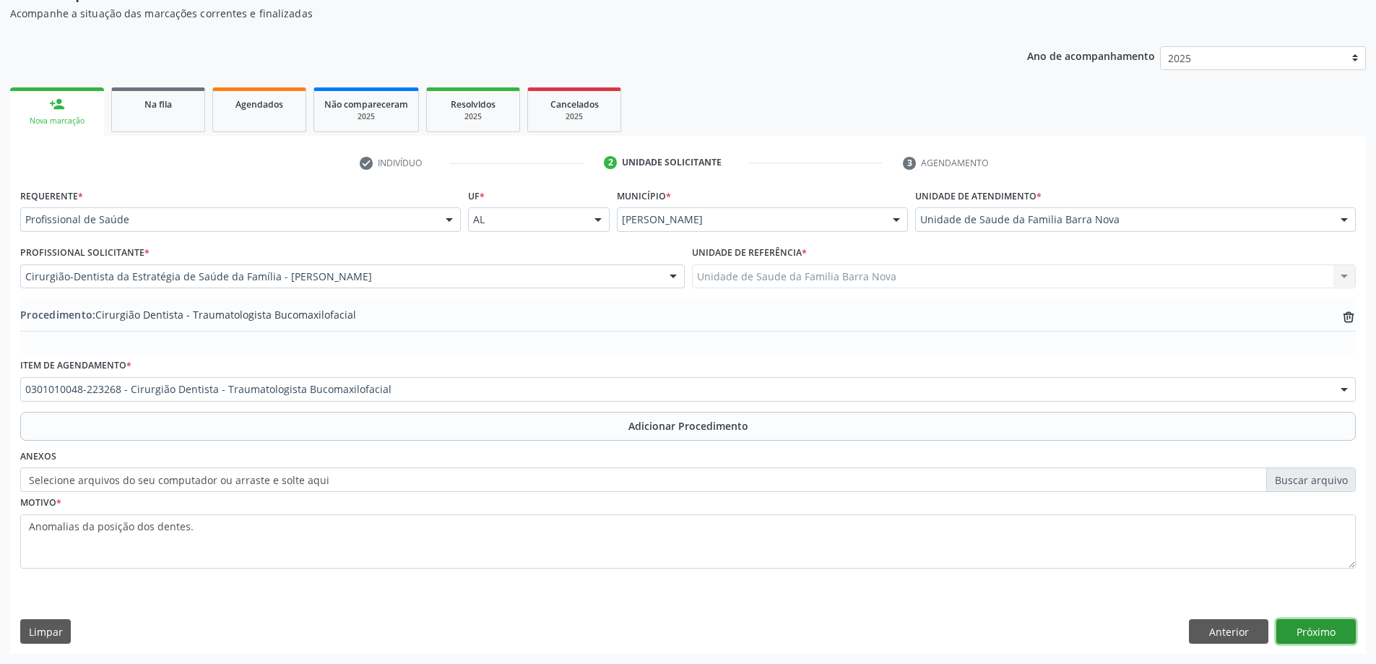
click at [1311, 627] on button "Próximo" at bounding box center [1315, 631] width 79 height 25
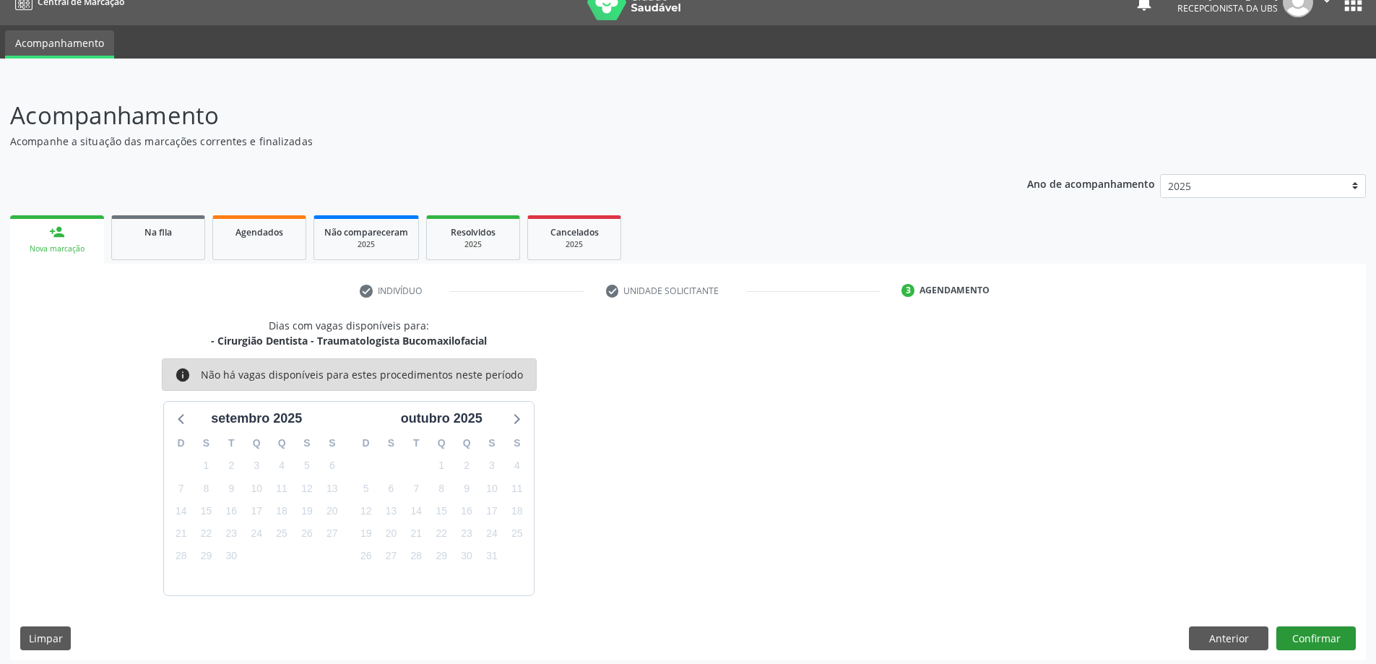
scroll to position [27, 0]
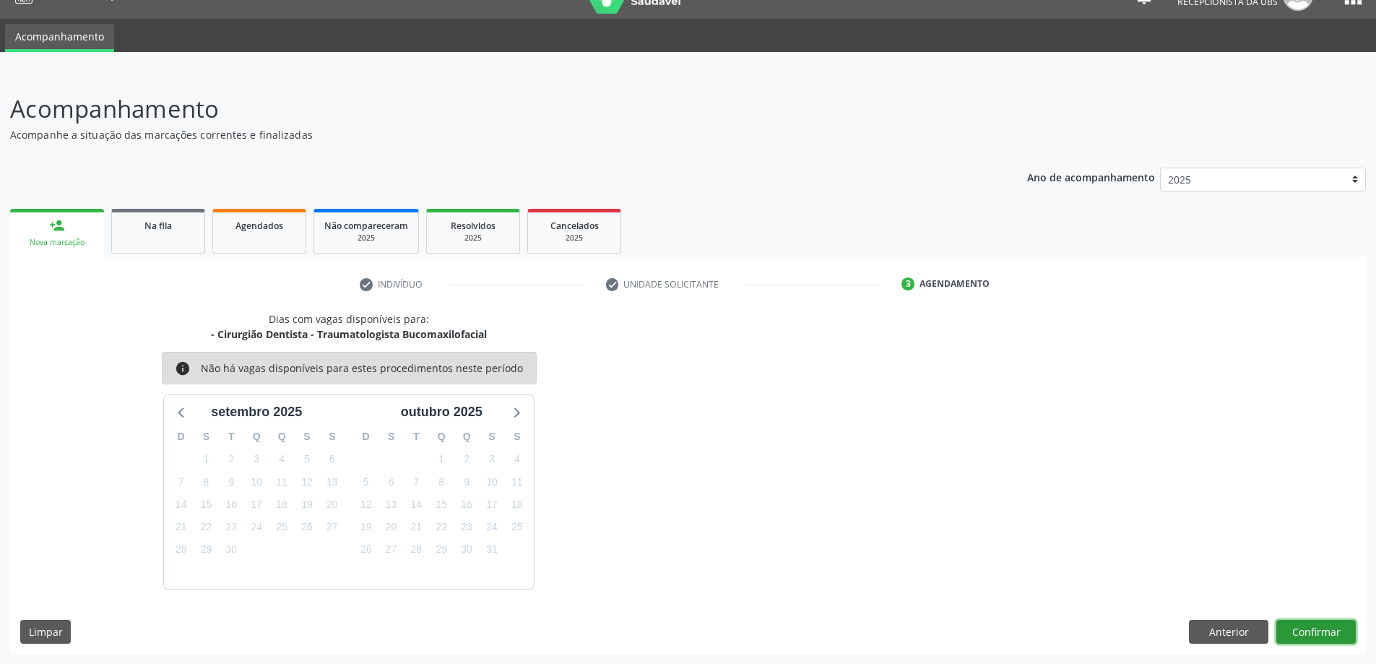
click at [1325, 632] on button "Confirmar" at bounding box center [1315, 632] width 79 height 25
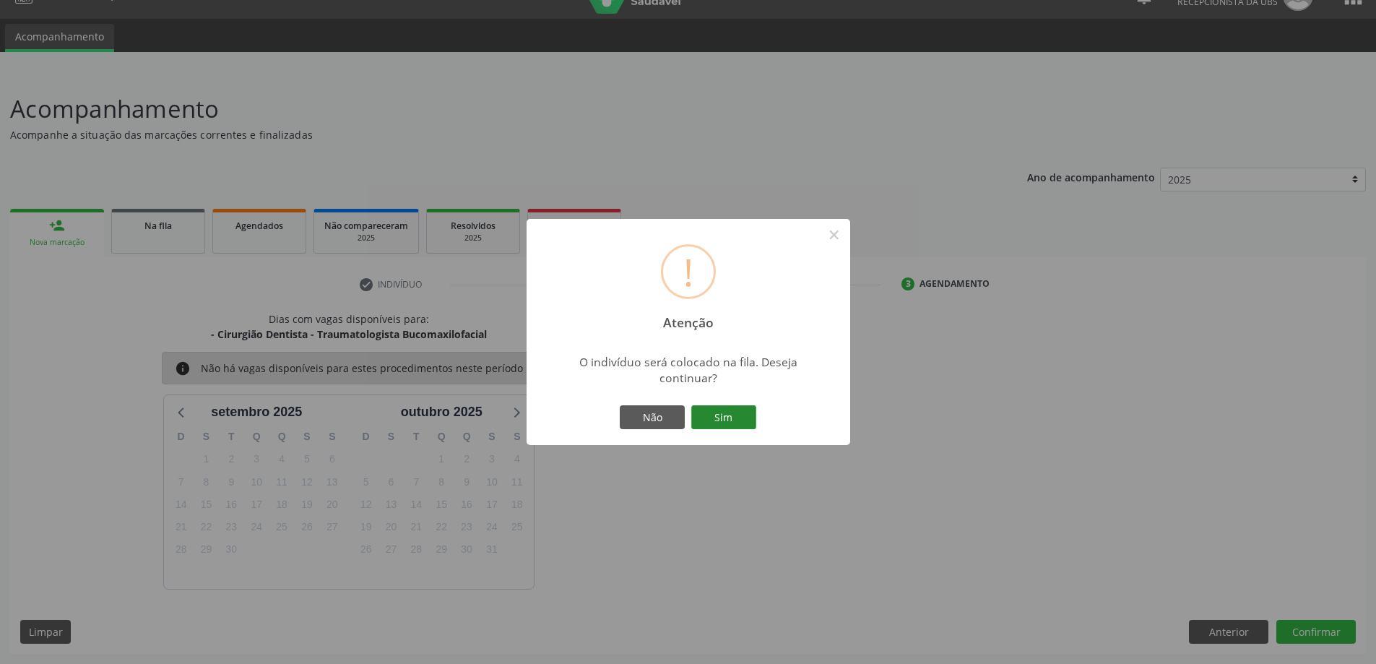
click at [729, 418] on button "Sim" at bounding box center [723, 417] width 65 height 25
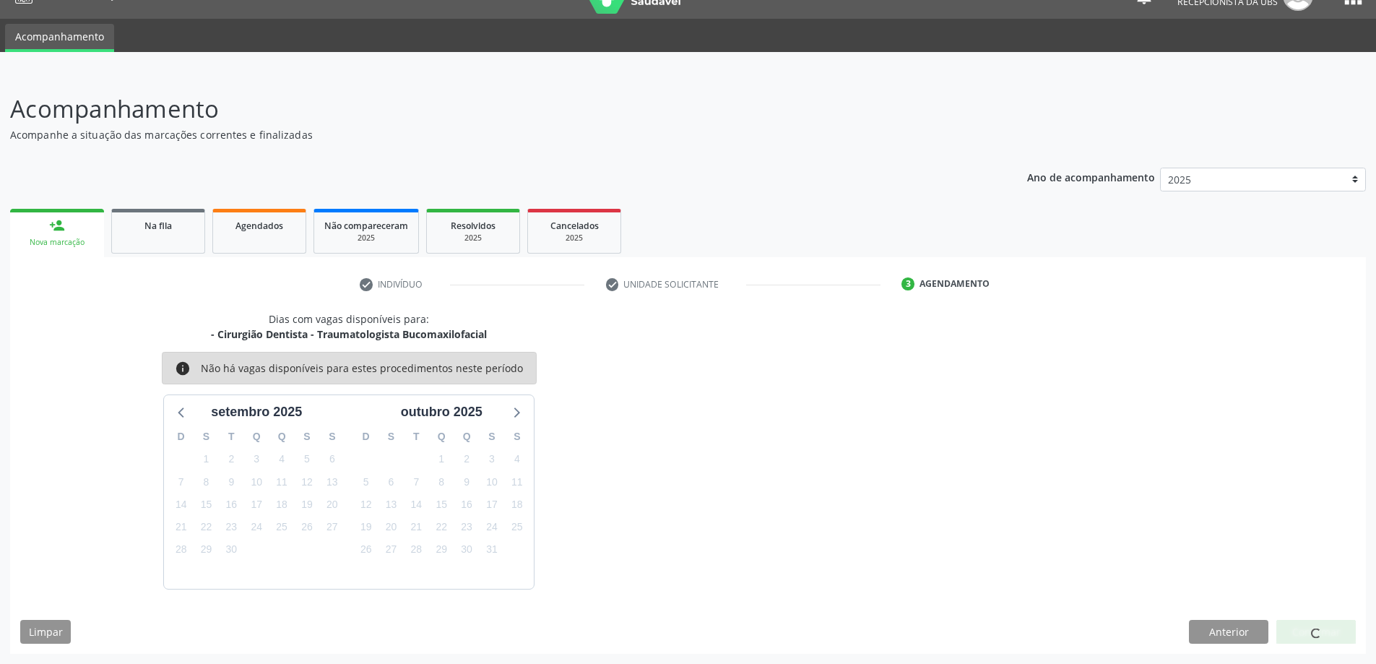
scroll to position [0, 0]
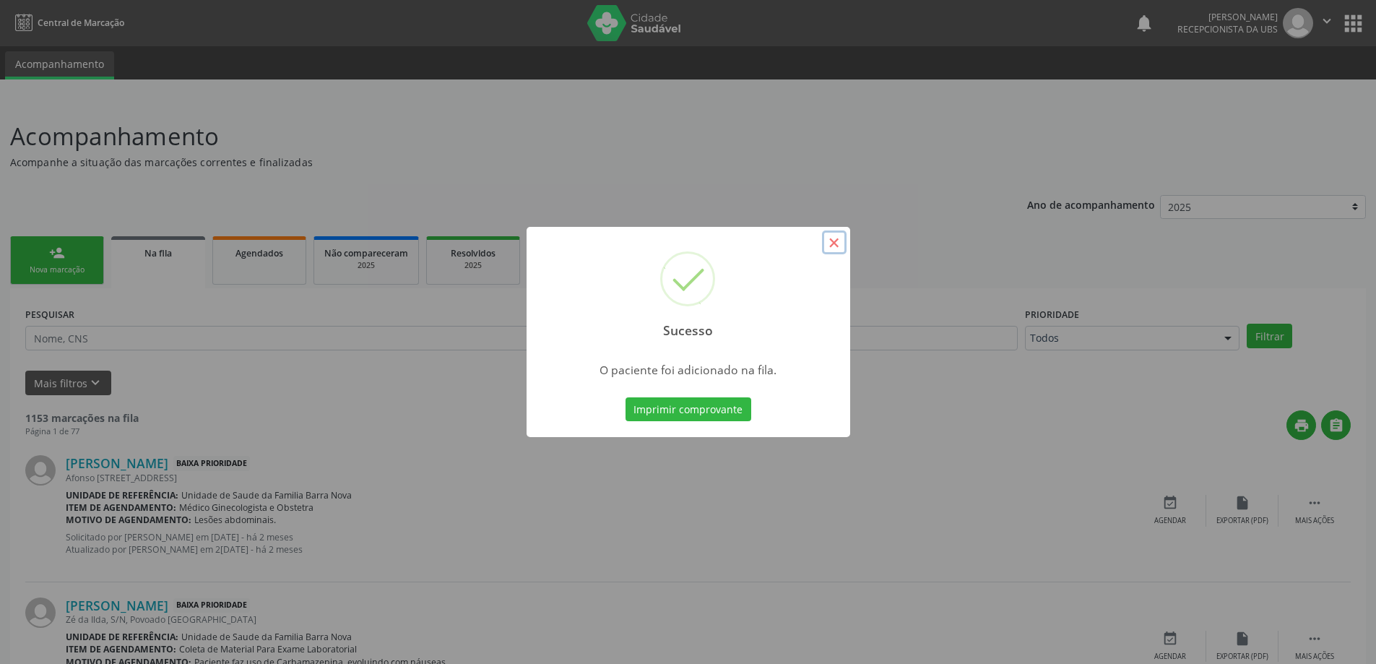
click at [835, 248] on button "×" at bounding box center [834, 242] width 25 height 25
